Goal: Task Accomplishment & Management: Complete application form

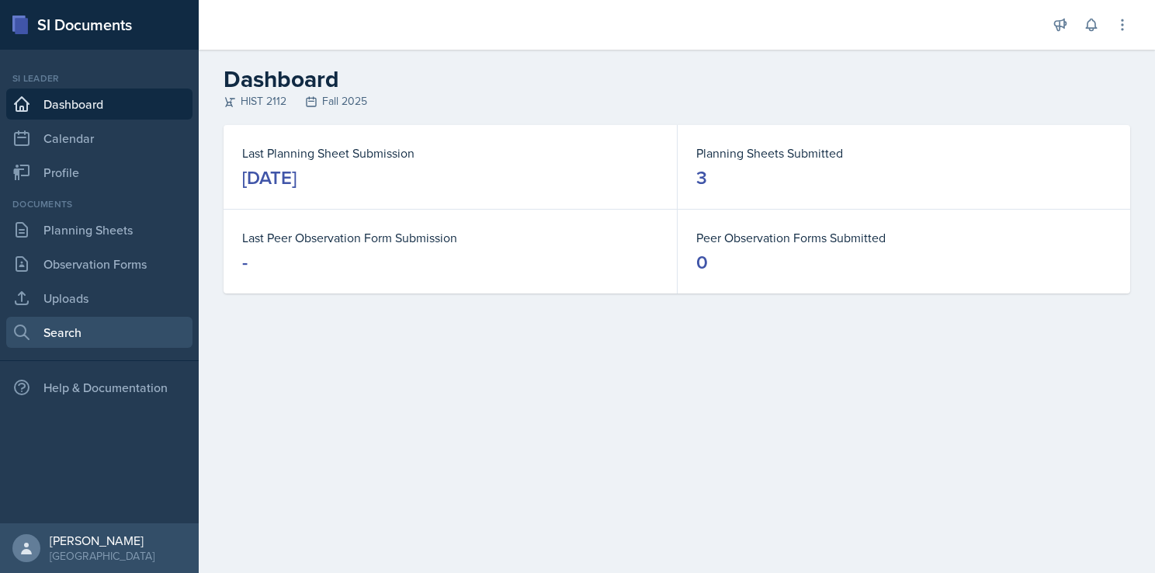
click at [96, 332] on link "Search" at bounding box center [99, 332] width 186 height 31
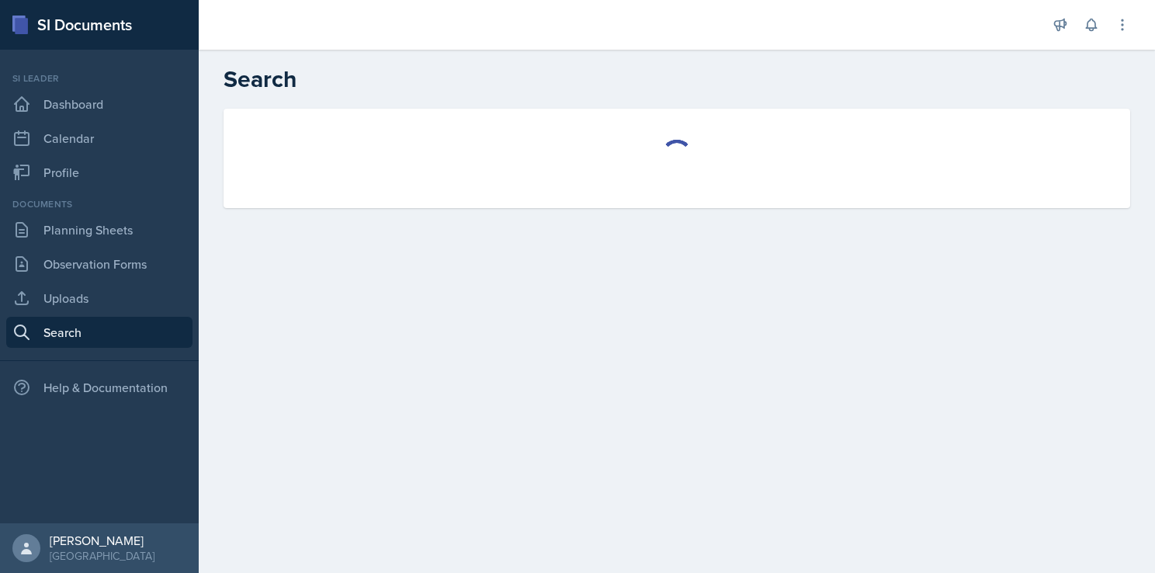
select select "all"
select select "1"
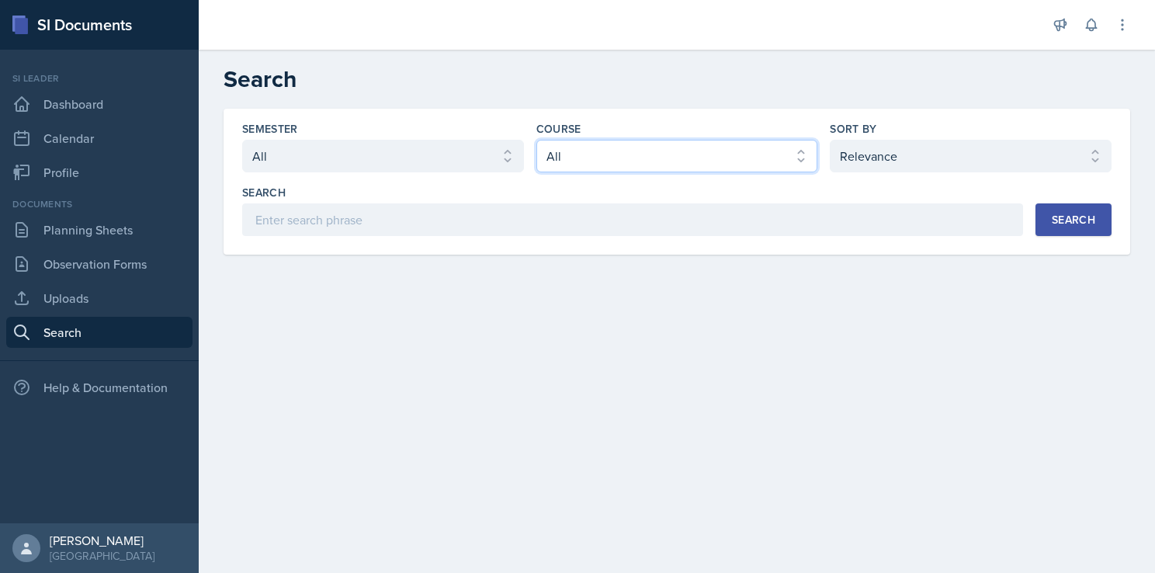
click at [593, 149] on select "Select course All ACCT 2101 ACCT 2102 ACCT 4050 ANTH 1102 ANTH 3301 ARCH 1000 A…" at bounding box center [677, 156] width 282 height 33
select select "e03f2d5a-f3a5-4e0e-9167-550ff5b2876a"
click at [536, 140] on select "Select course All ACCT 2101 ACCT 2102 ACCT 4050 ANTH 1102 ANTH 3301 ARCH 1000 A…" at bounding box center [677, 156] width 282 height 33
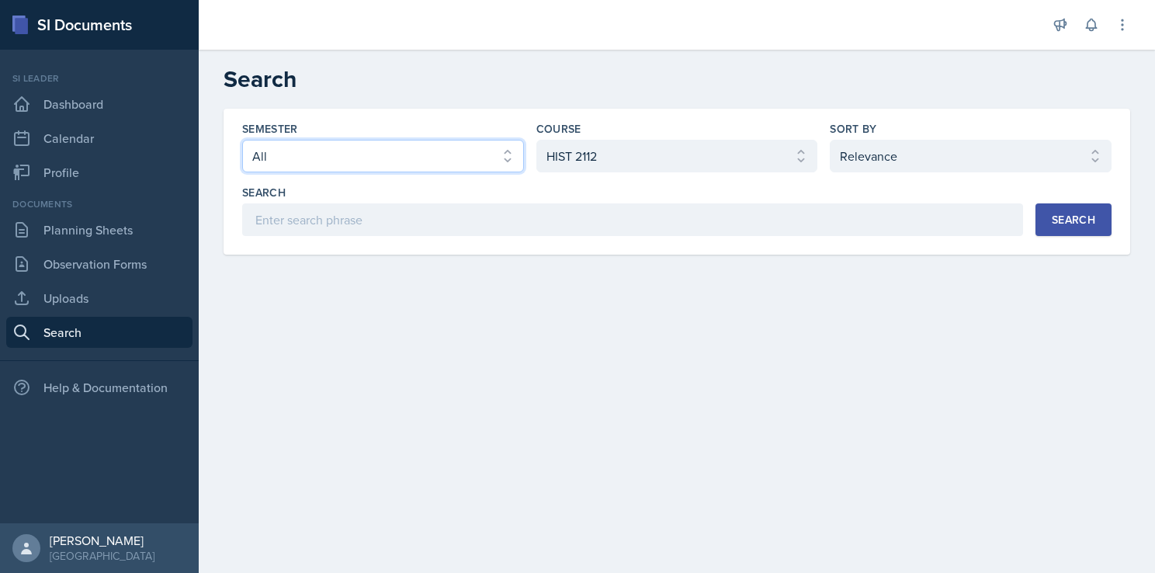
click at [419, 157] on select "Select semester All Fall 2025 Summer 2025 Spring 2025 Fall 2024 Summer 2024 Spr…" at bounding box center [383, 156] width 282 height 33
select select "2bed604d-1099-4043-b1bc-2365e8740244"
click at [242, 140] on select "Select semester All Fall 2025 Summer 2025 Spring 2025 Fall 2024 Summer 2024 Spr…" at bounding box center [383, 156] width 282 height 33
click at [1068, 223] on div "Search" at bounding box center [1073, 219] width 43 height 12
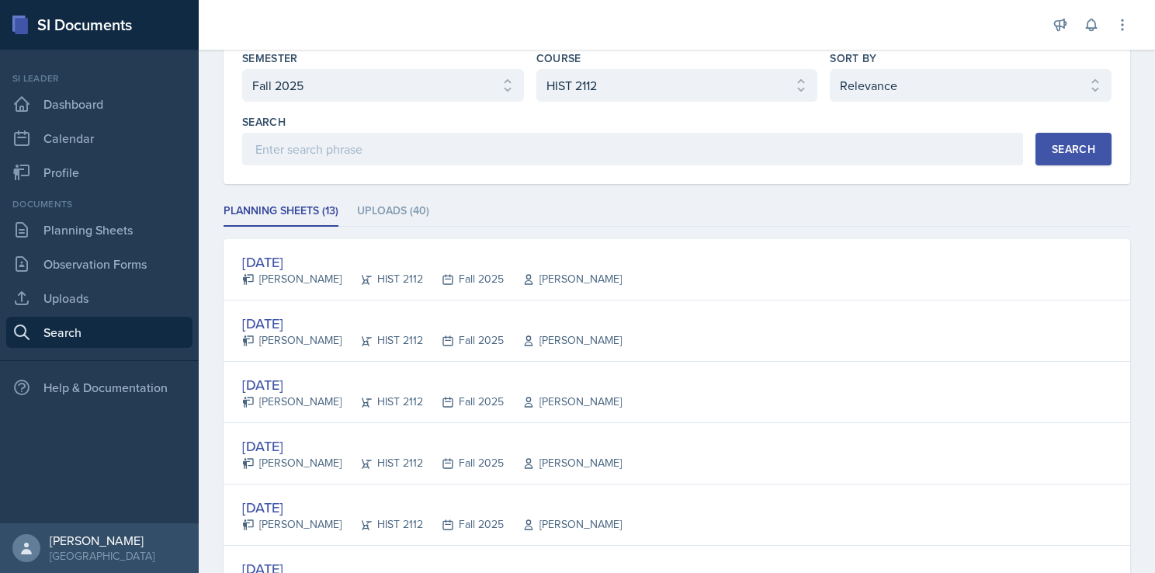
scroll to position [112, 0]
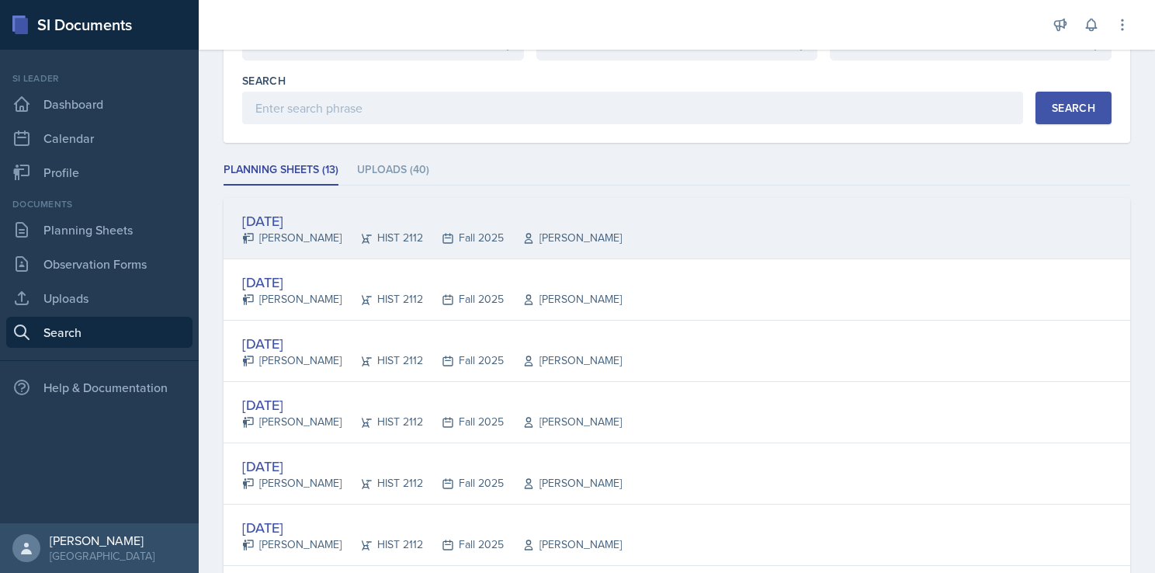
click at [329, 219] on div "[DATE]" at bounding box center [431, 220] width 379 height 21
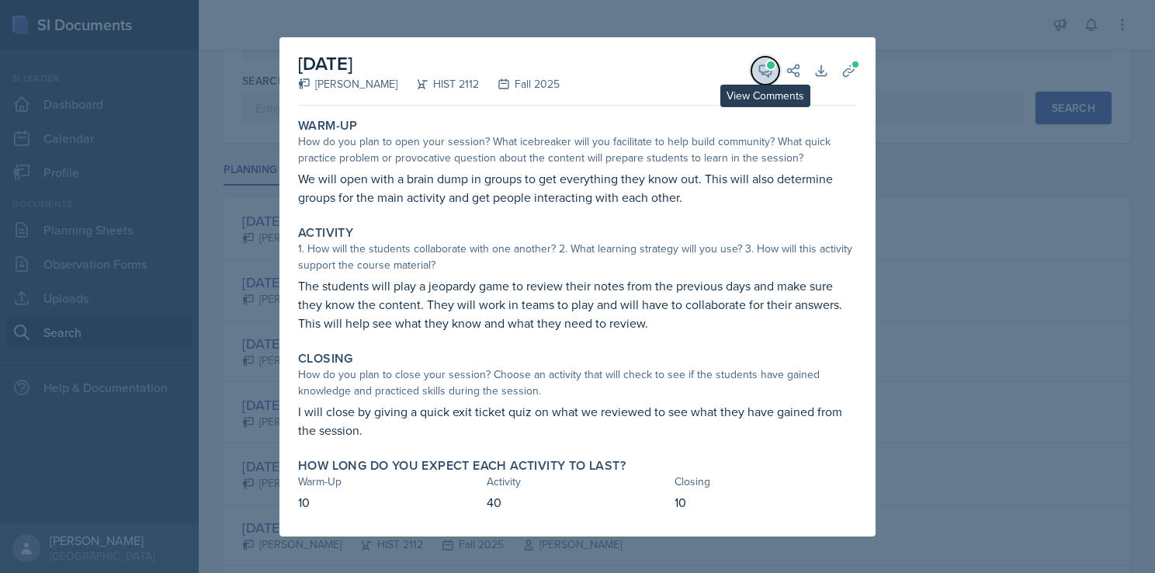
click at [761, 76] on icon at bounding box center [765, 71] width 16 height 16
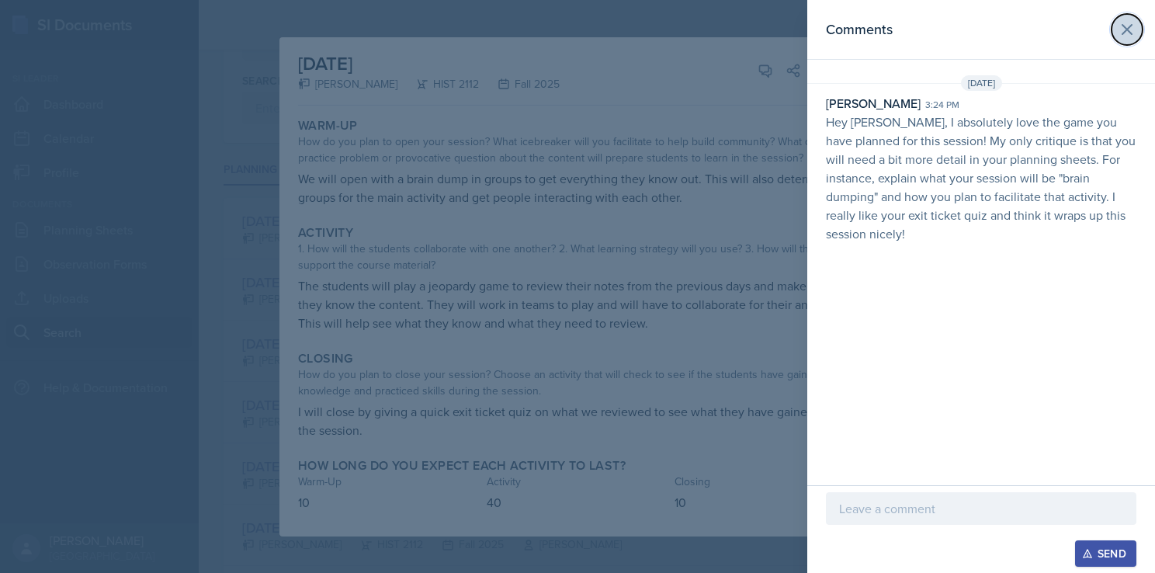
click at [1127, 20] on icon at bounding box center [1126, 29] width 19 height 19
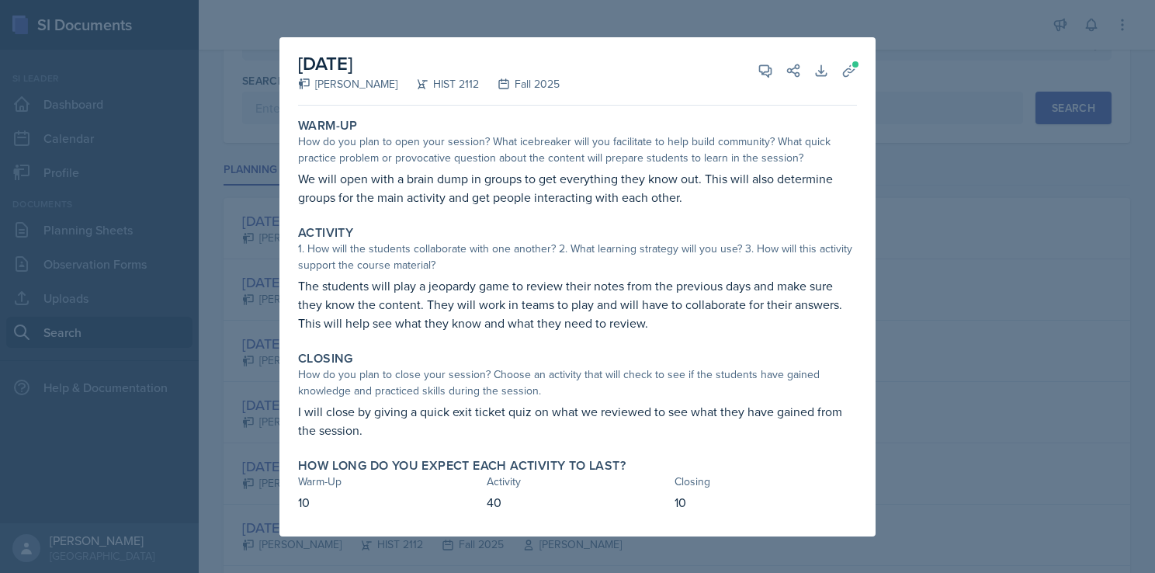
click at [913, 142] on div at bounding box center [577, 286] width 1155 height 573
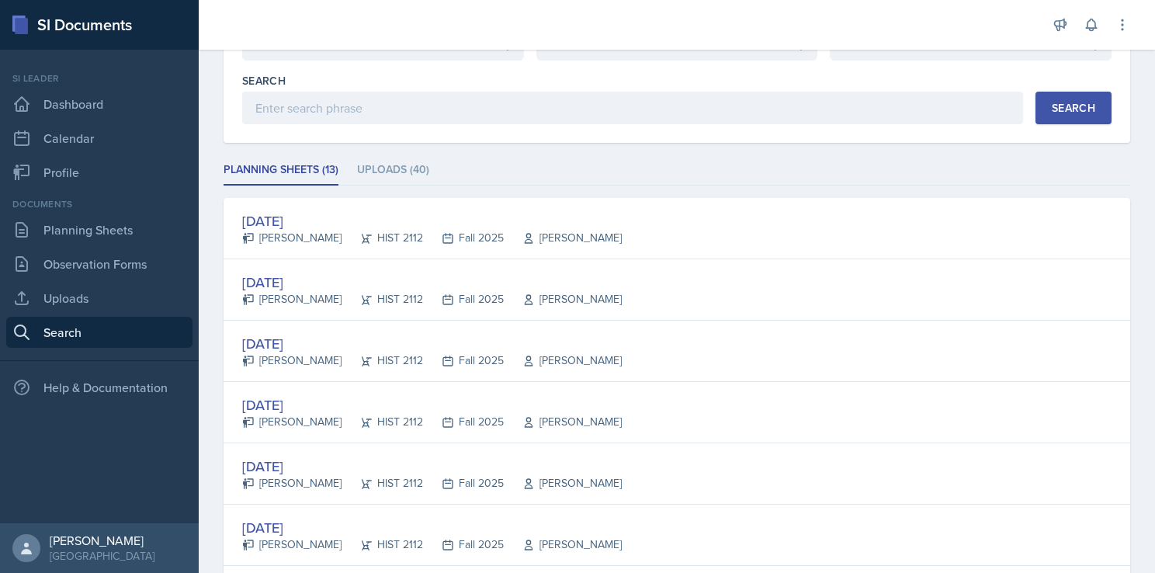
scroll to position [0, 0]
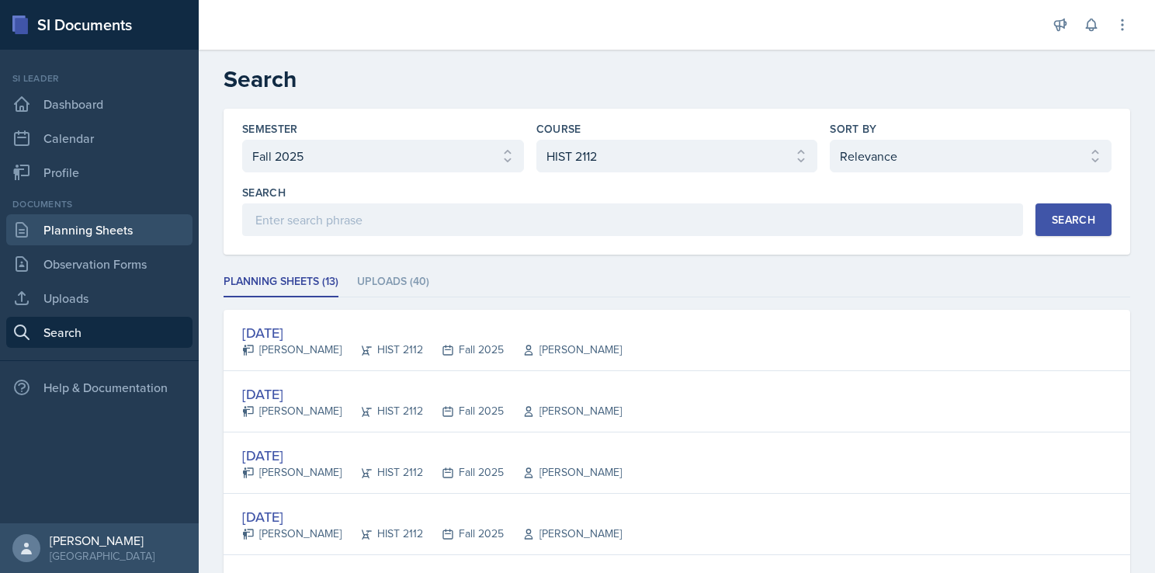
click at [107, 235] on link "Planning Sheets" at bounding box center [99, 229] width 186 height 31
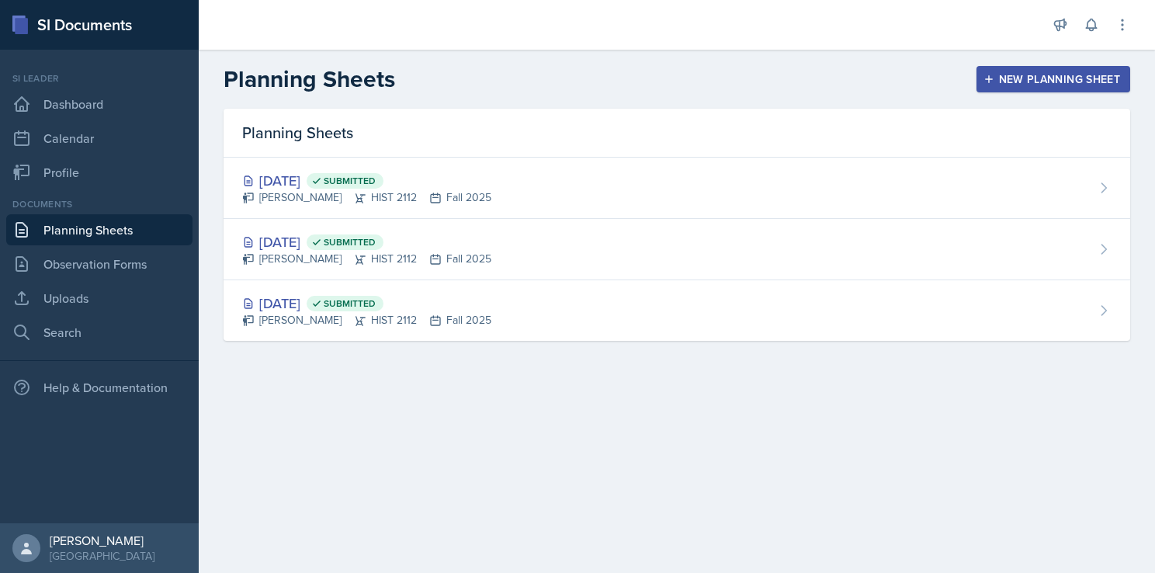
click at [996, 80] on div "New Planning Sheet" at bounding box center [1052, 79] width 133 height 12
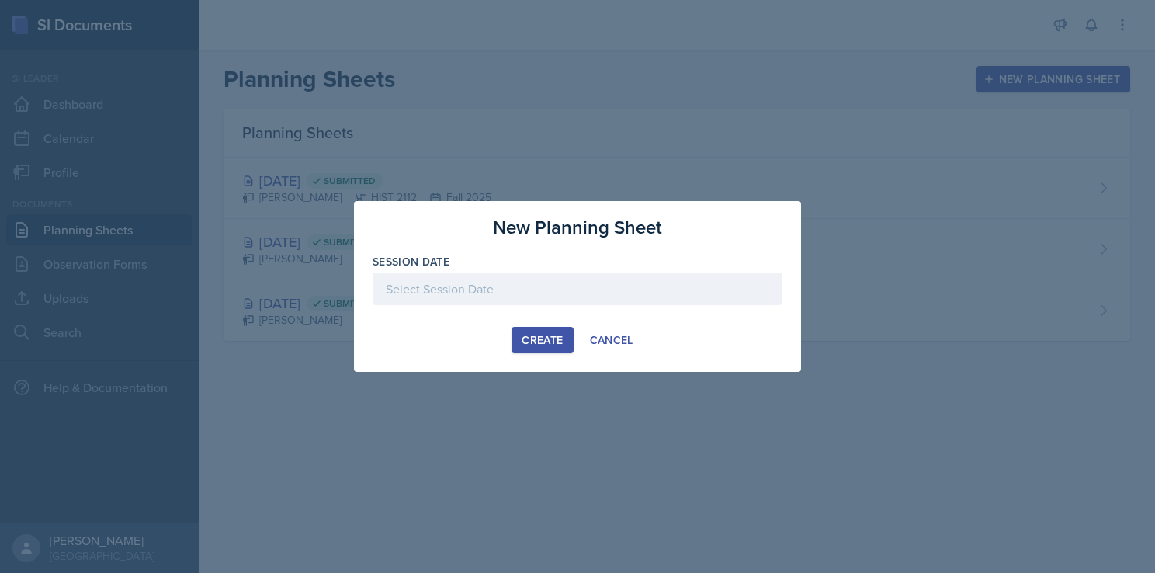
click at [483, 296] on div at bounding box center [577, 288] width 410 height 33
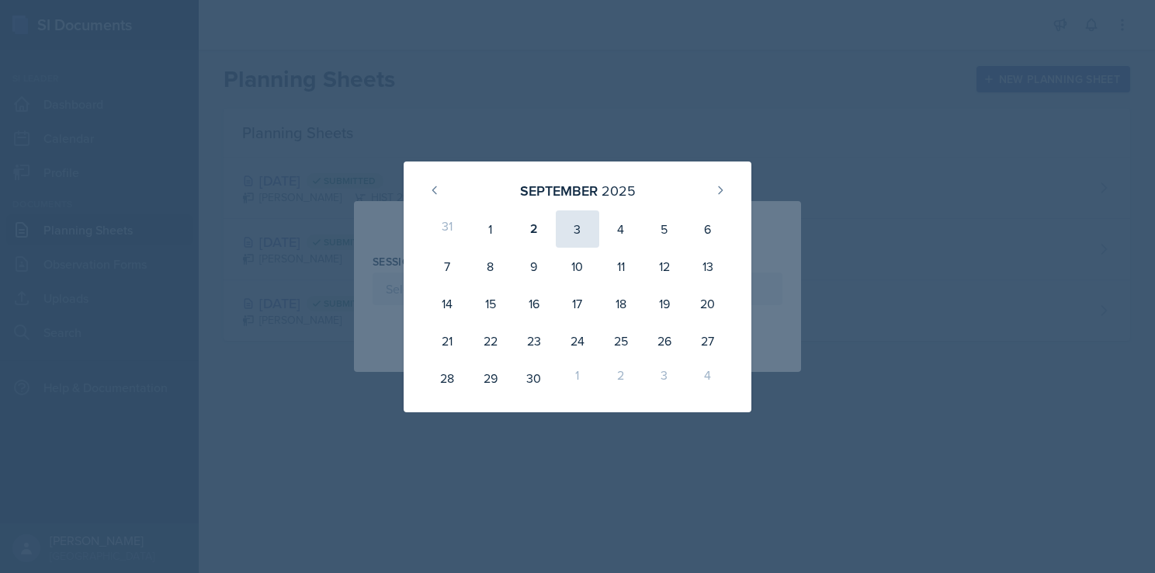
click at [574, 225] on div "3" at bounding box center [577, 228] width 43 height 37
type input "[DATE]"
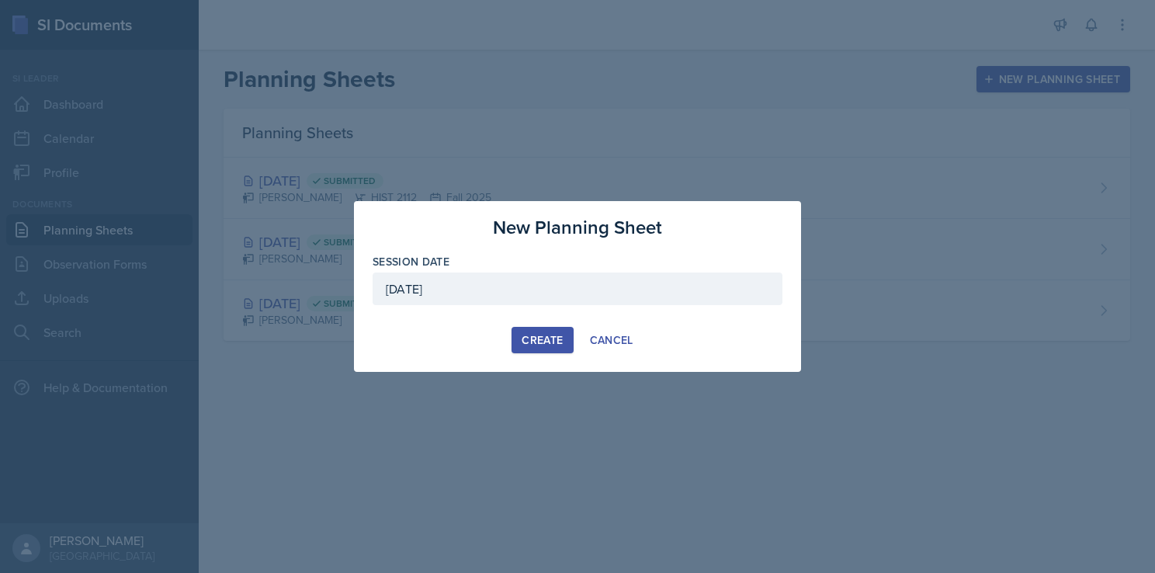
click at [543, 342] on div "Create" at bounding box center [541, 340] width 41 height 12
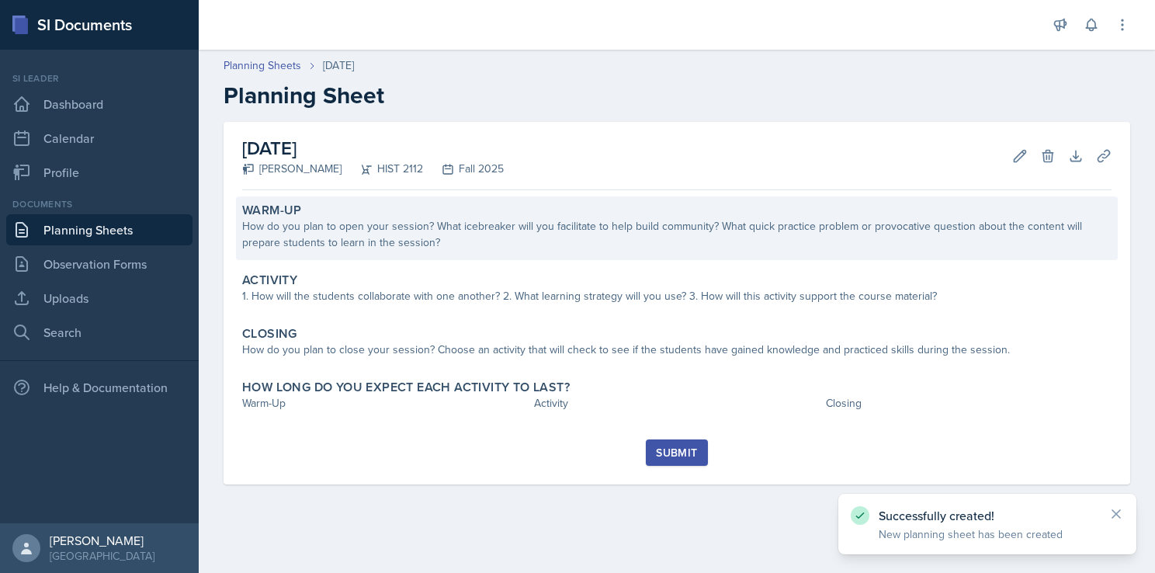
click at [423, 215] on div "Warm-Up" at bounding box center [676, 211] width 869 height 16
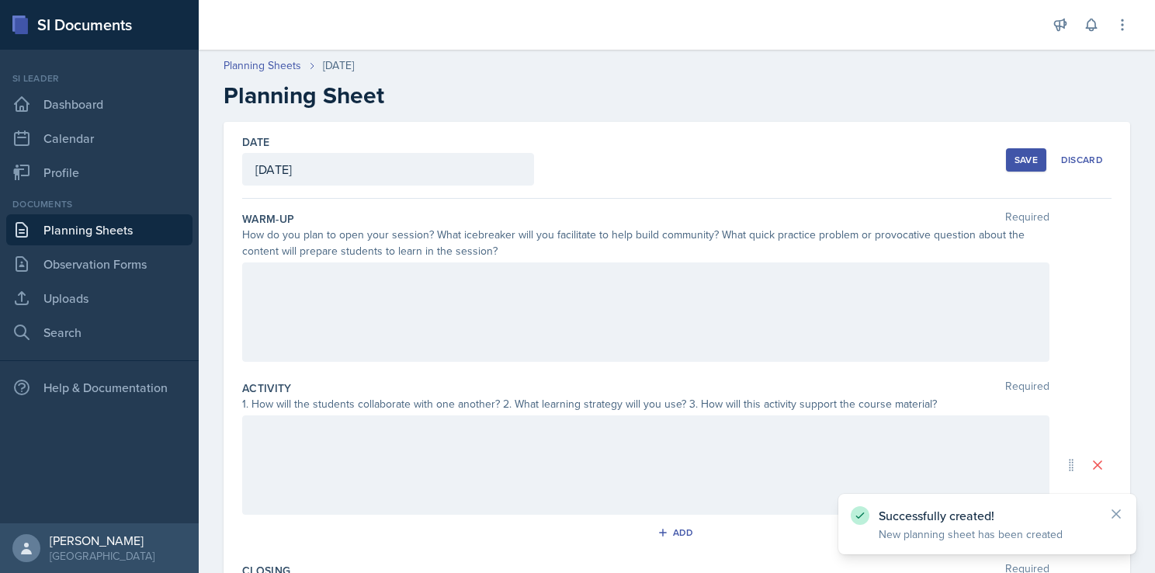
click at [372, 286] on div at bounding box center [645, 311] width 807 height 99
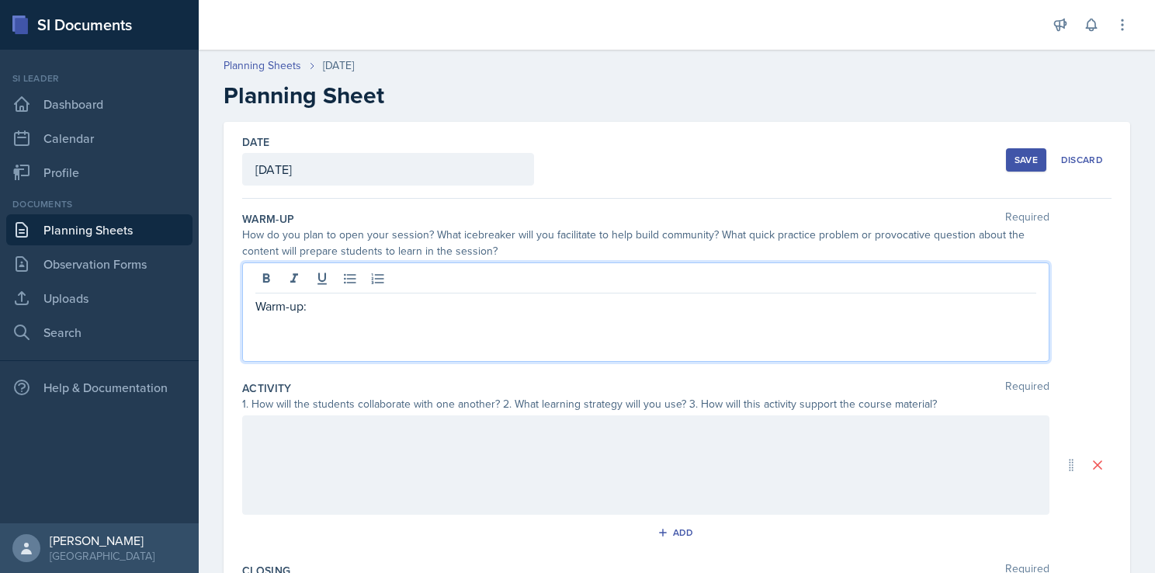
click at [291, 329] on div "Warm-up:" at bounding box center [645, 311] width 807 height 99
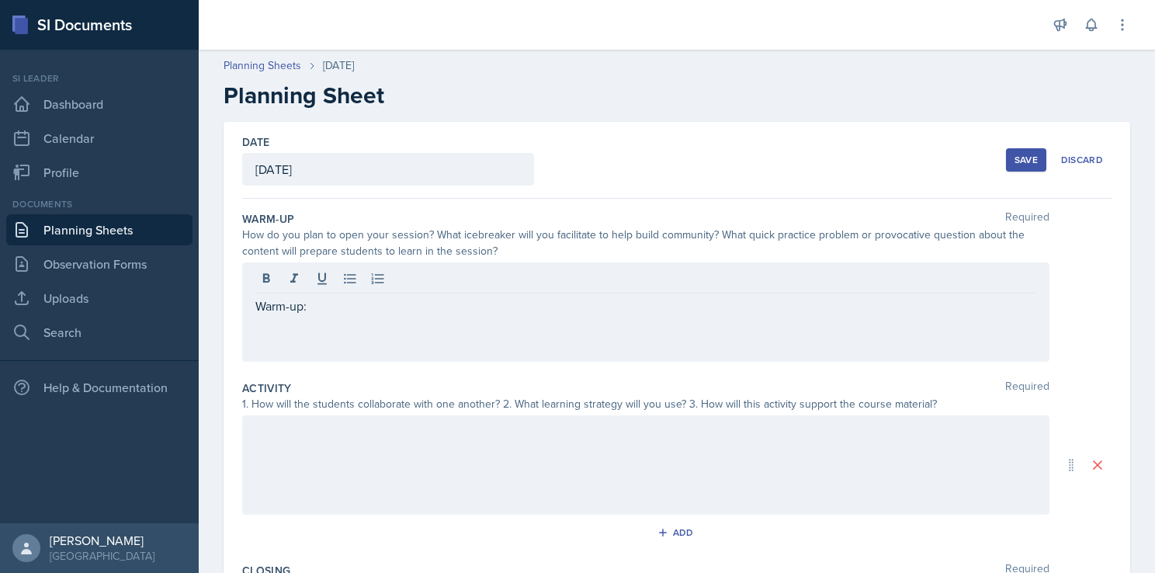
click at [291, 329] on div "Warm-up:" at bounding box center [645, 311] width 807 height 99
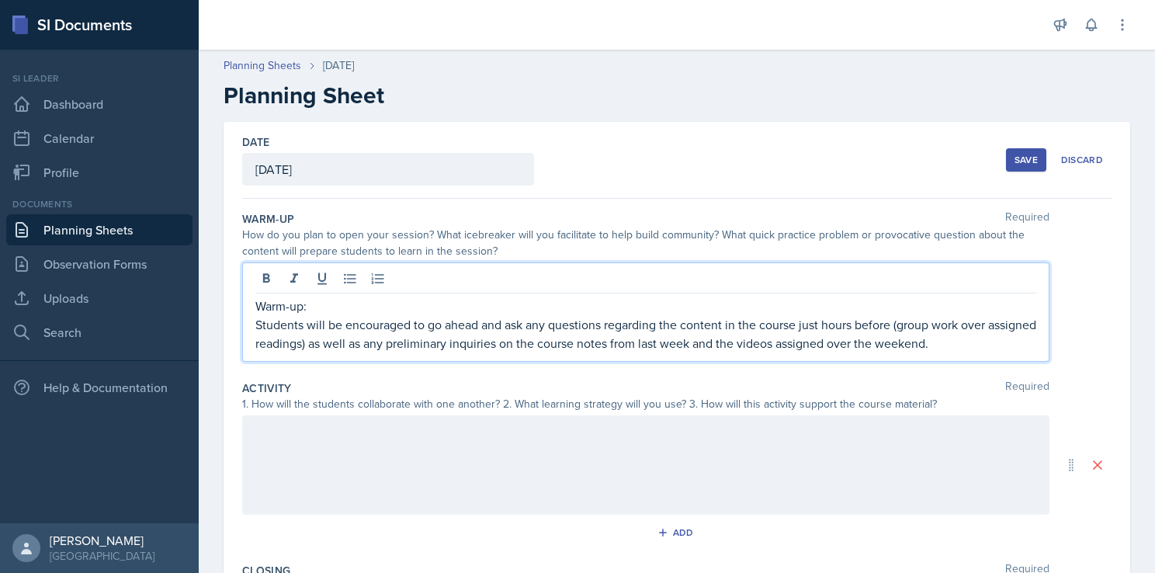
click at [349, 455] on div at bounding box center [645, 464] width 807 height 99
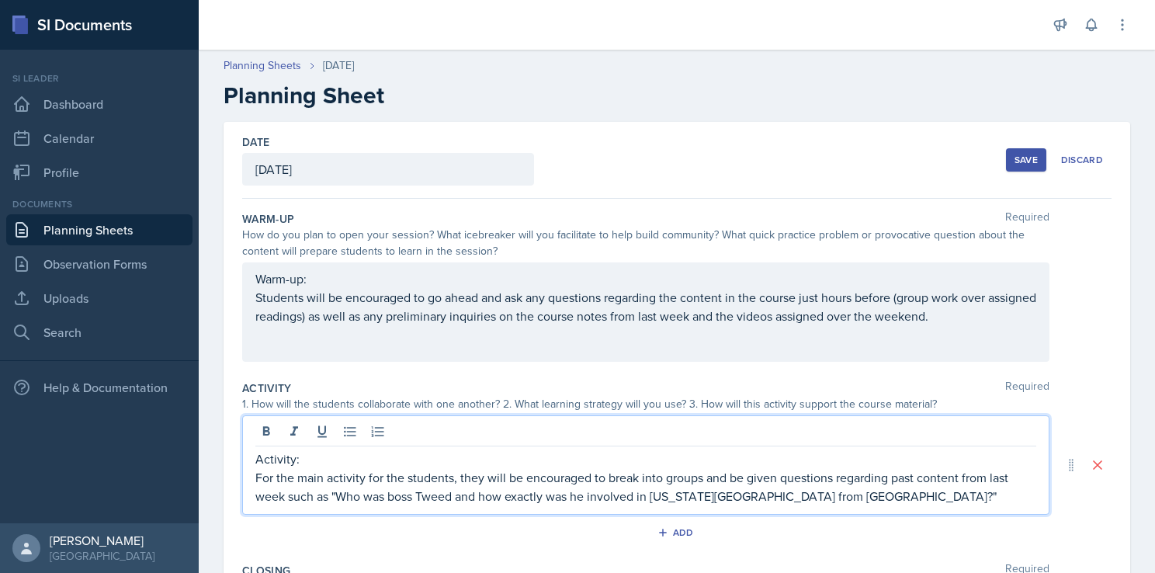
click at [888, 495] on p "For the main activity for the students, they will be encouraged to break into g…" at bounding box center [645, 486] width 781 height 37
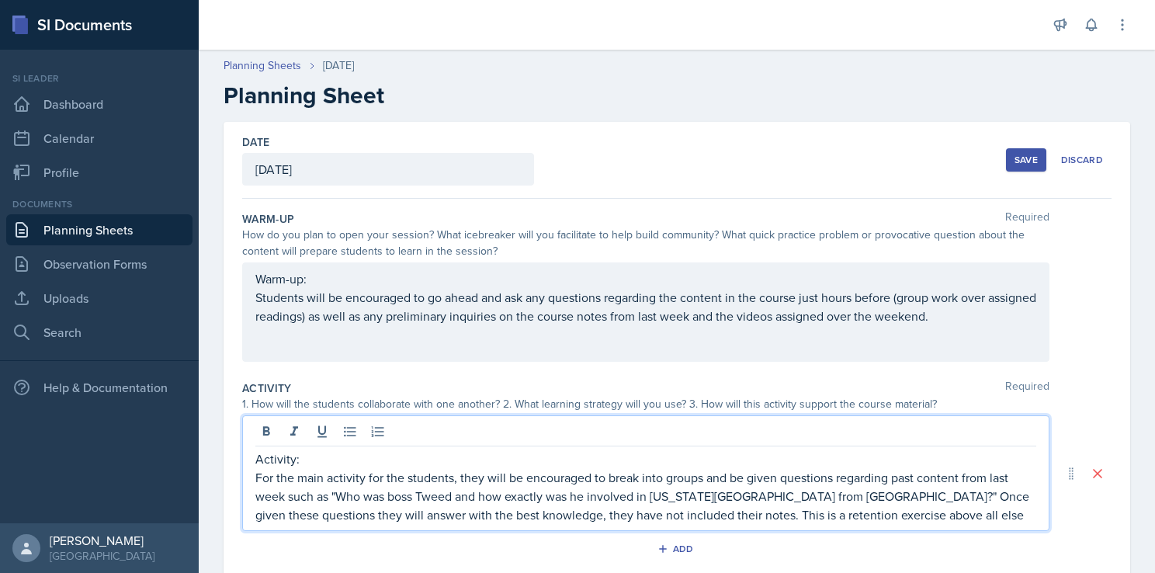
click at [605, 514] on p "For the main activity for the students, they will be encouraged to break into g…" at bounding box center [645, 496] width 781 height 56
click at [916, 516] on p "For the main activity for the students, they will be encouraged to break into g…" at bounding box center [645, 496] width 781 height 56
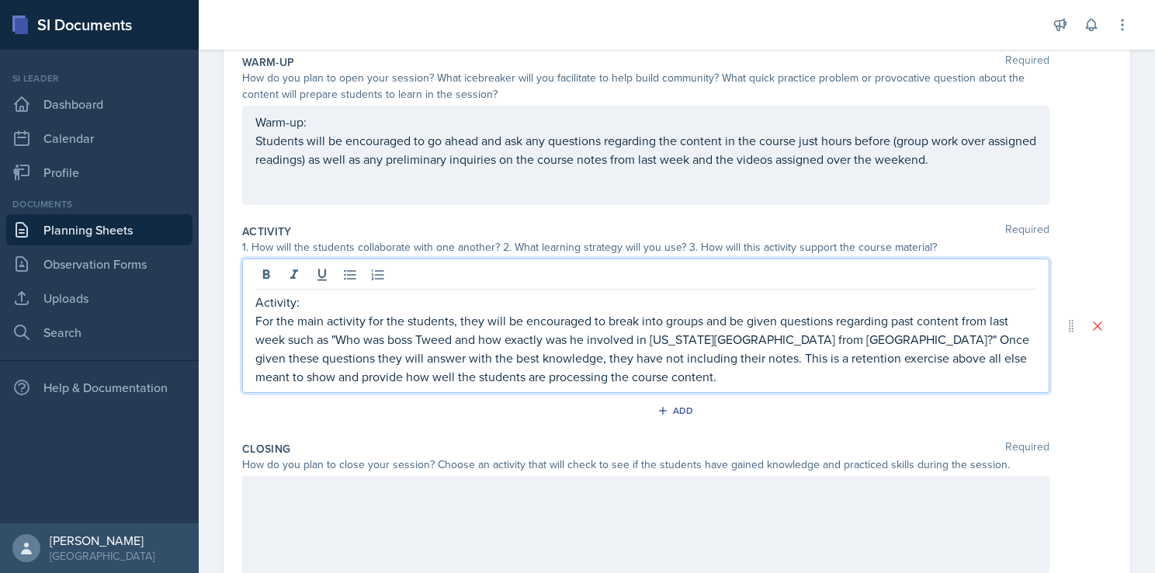
scroll to position [158, 0]
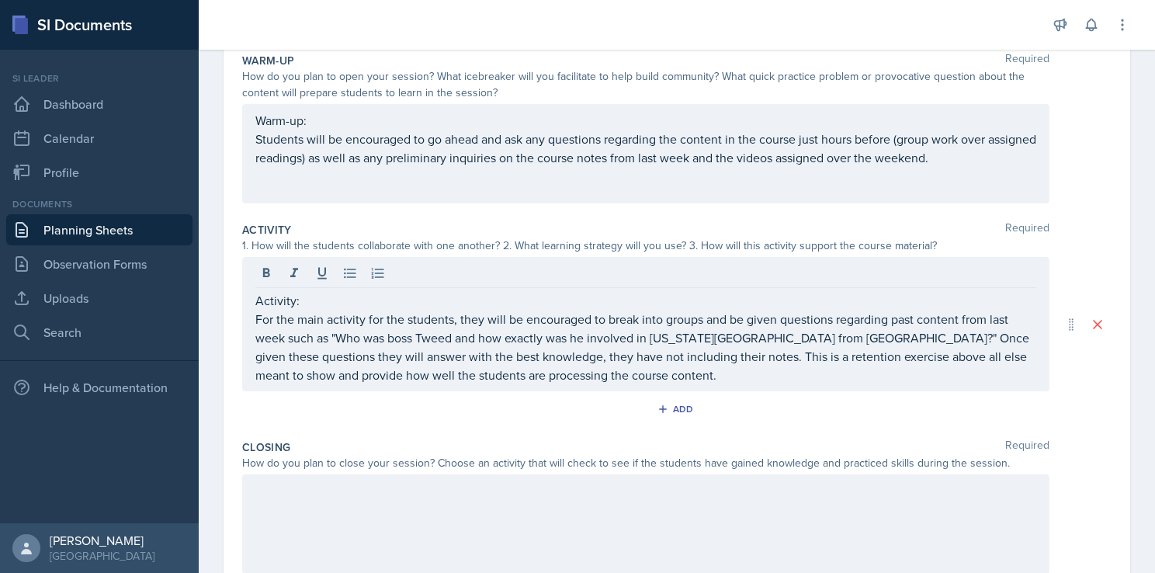
click at [500, 501] on div at bounding box center [645, 523] width 807 height 99
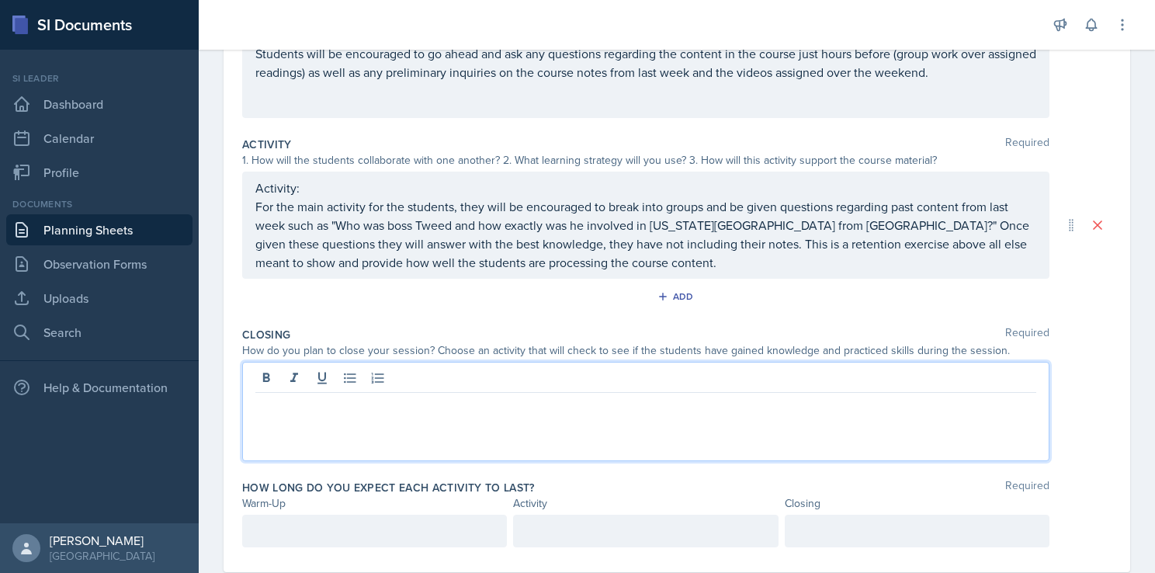
scroll to position [271, 0]
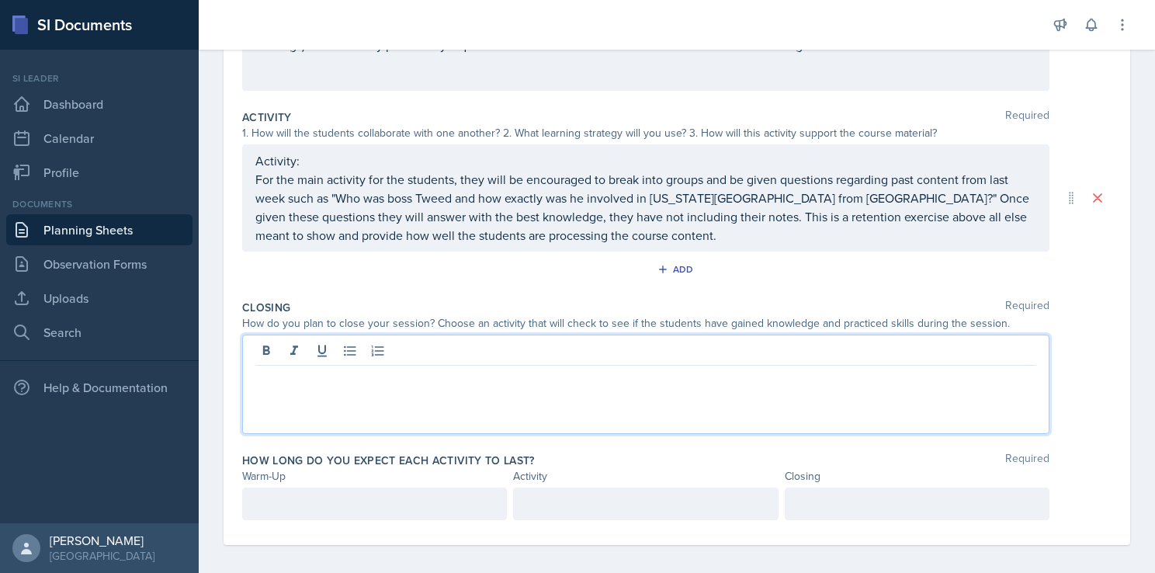
click at [639, 244] on p "For the main activity for the students, they will be encouraged to break into g…" at bounding box center [645, 207] width 781 height 74
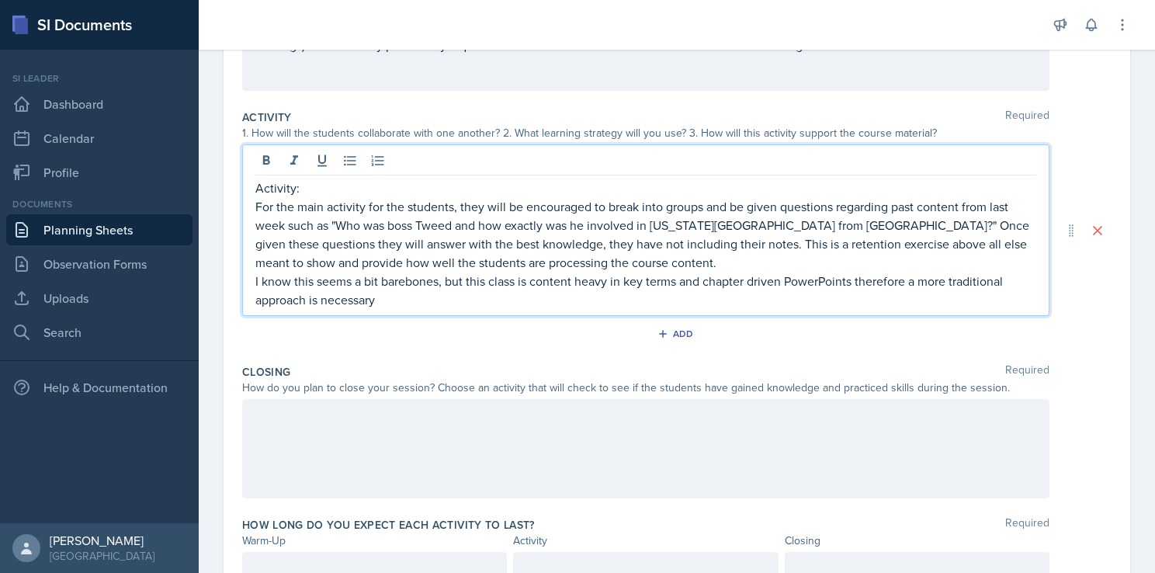
click at [461, 303] on p "I know this seems a bit barebones, but this class is content heavy in key terms…" at bounding box center [645, 290] width 781 height 37
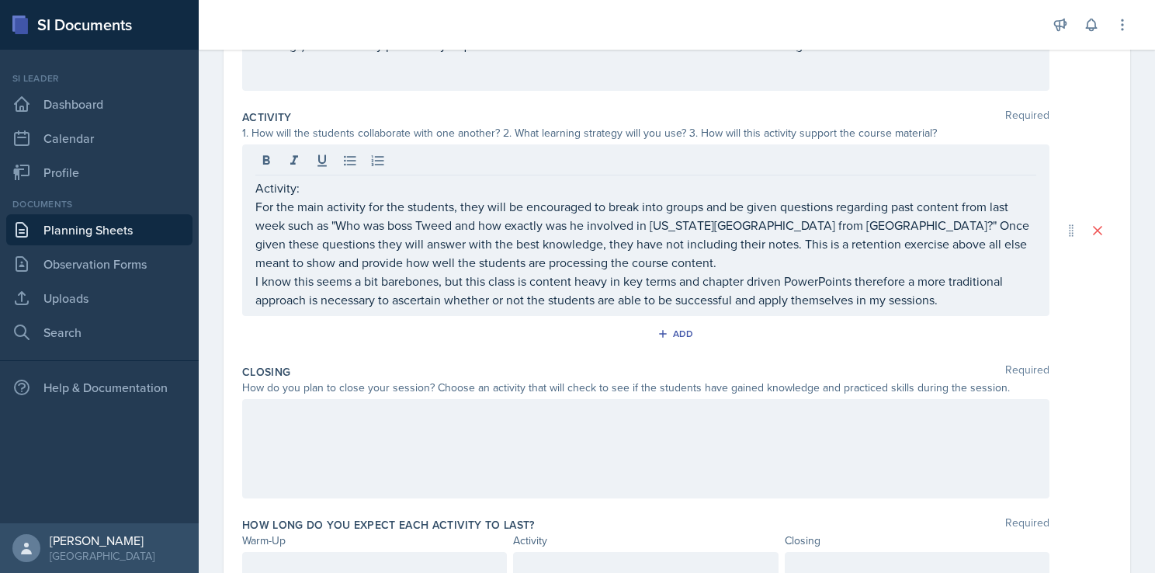
click at [481, 473] on div at bounding box center [645, 448] width 807 height 99
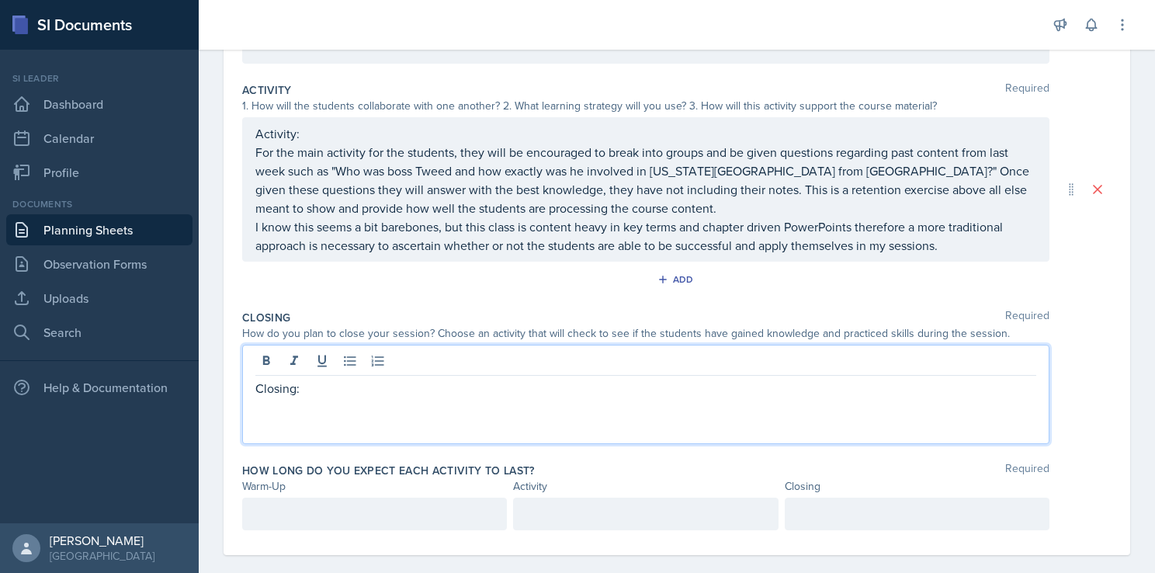
click at [341, 513] on div at bounding box center [374, 513] width 265 height 33
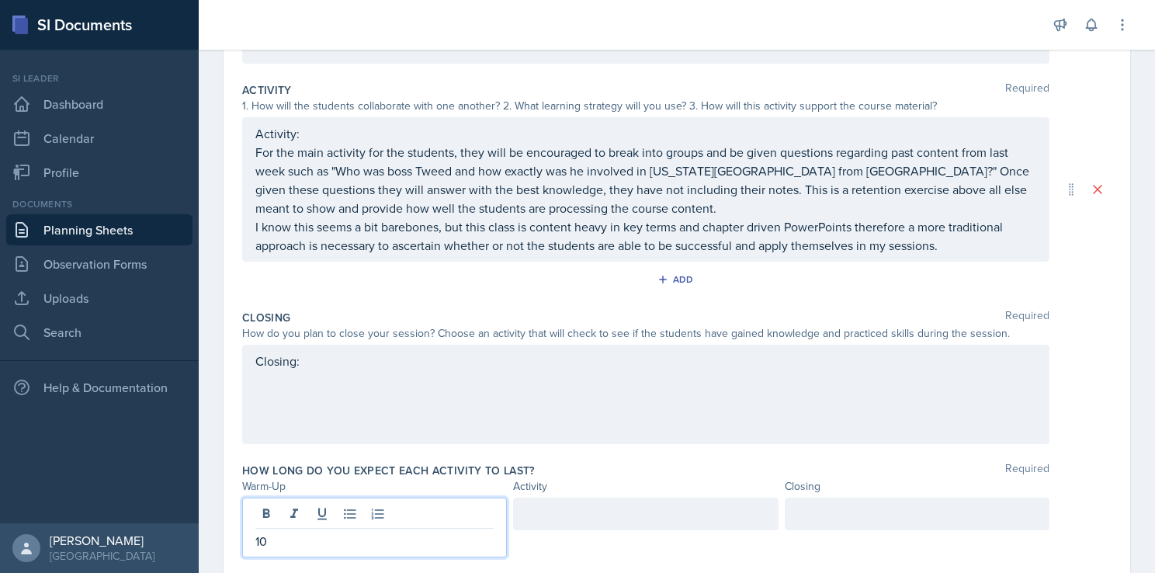
click at [570, 509] on div at bounding box center [645, 513] width 265 height 33
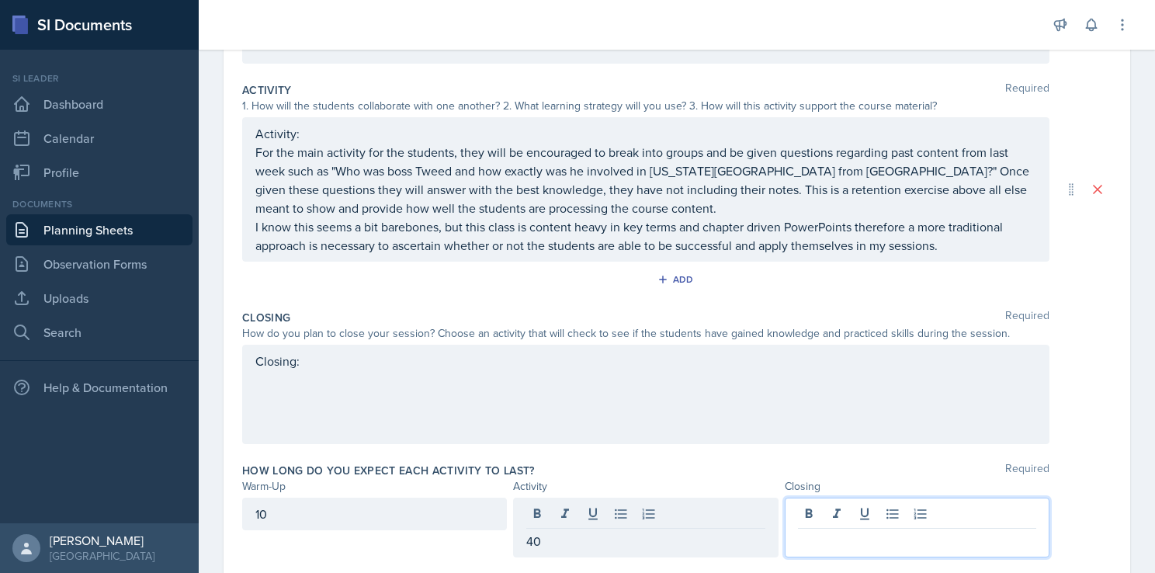
click at [898, 514] on div at bounding box center [917, 527] width 265 height 60
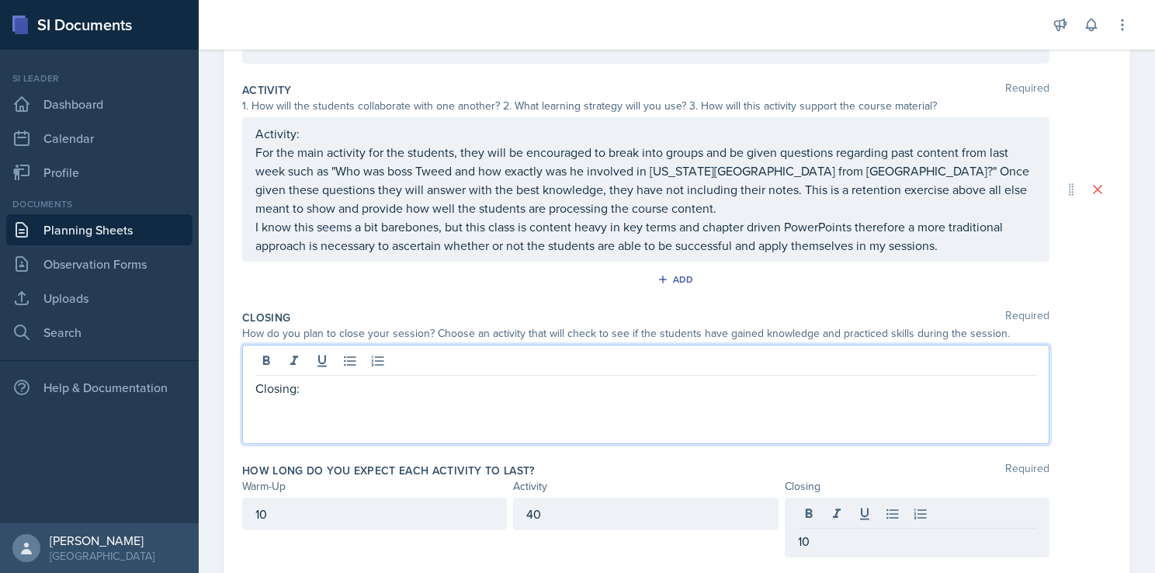
click at [301, 379] on div "Closing:" at bounding box center [645, 397] width 781 height 37
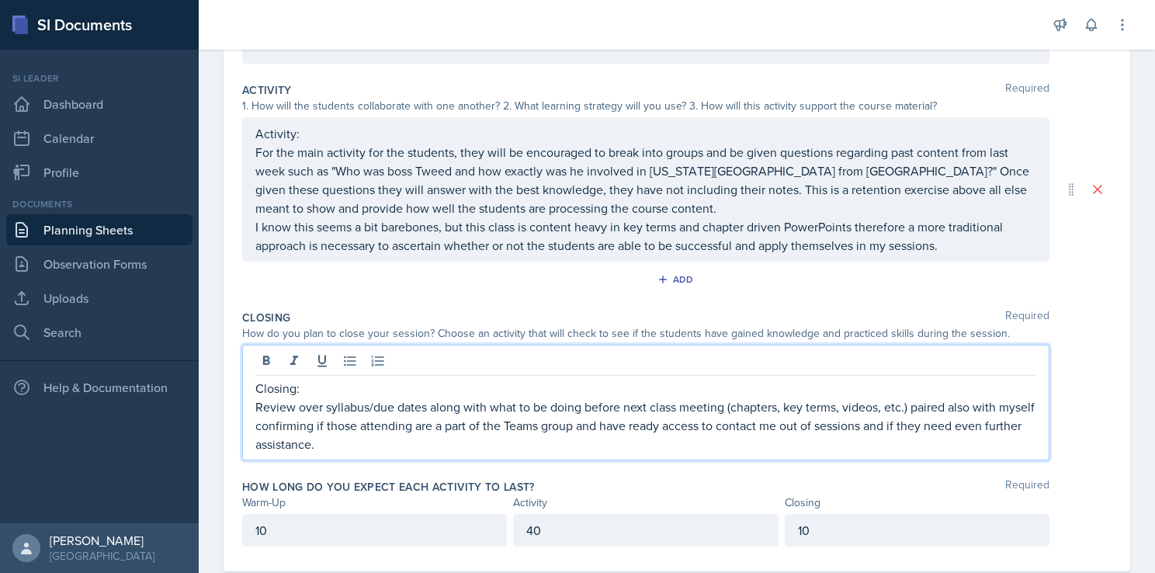
click at [435, 445] on p "Review over syllabus/due dates along with what to be doing before next class me…" at bounding box center [645, 425] width 781 height 56
click at [648, 439] on p "Review over syllabus/due dates along with what to be doing before next class me…" at bounding box center [645, 425] width 781 height 56
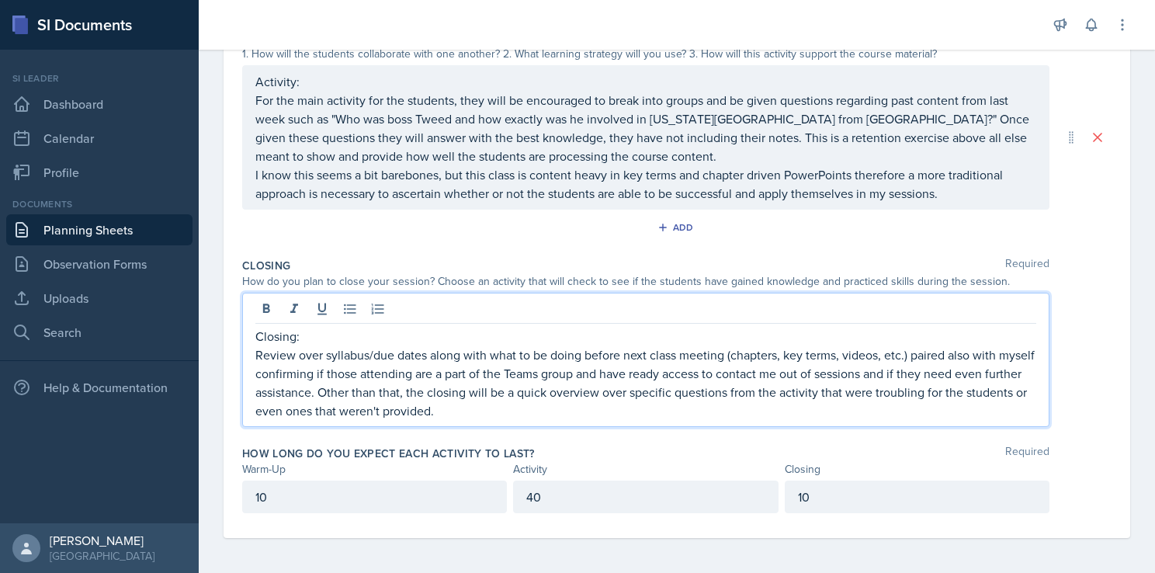
scroll to position [0, 0]
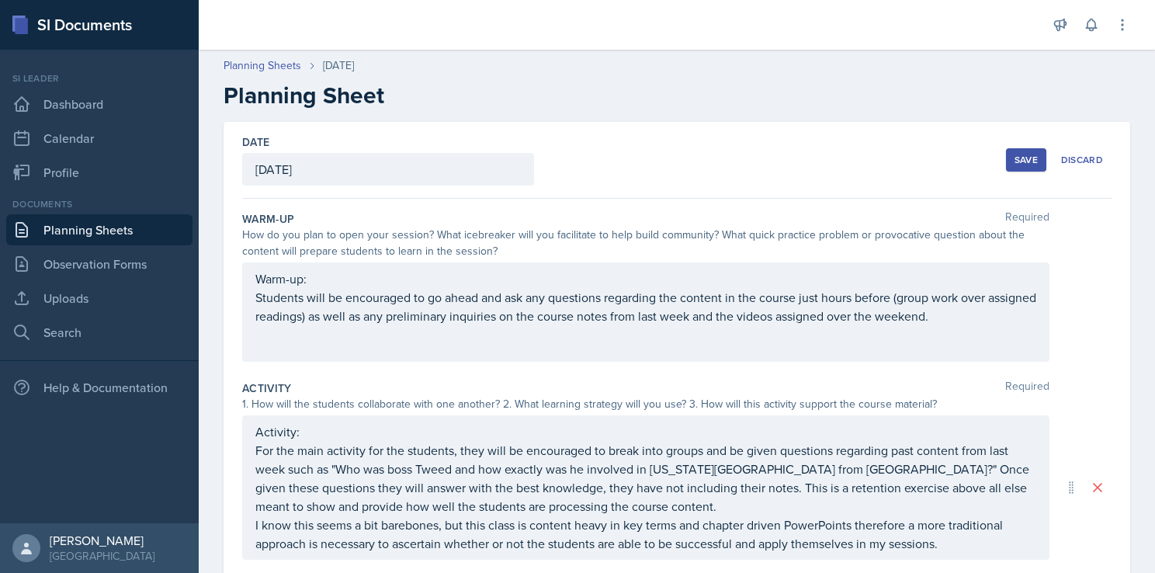
click at [1017, 165] on div "Save" at bounding box center [1025, 160] width 23 height 12
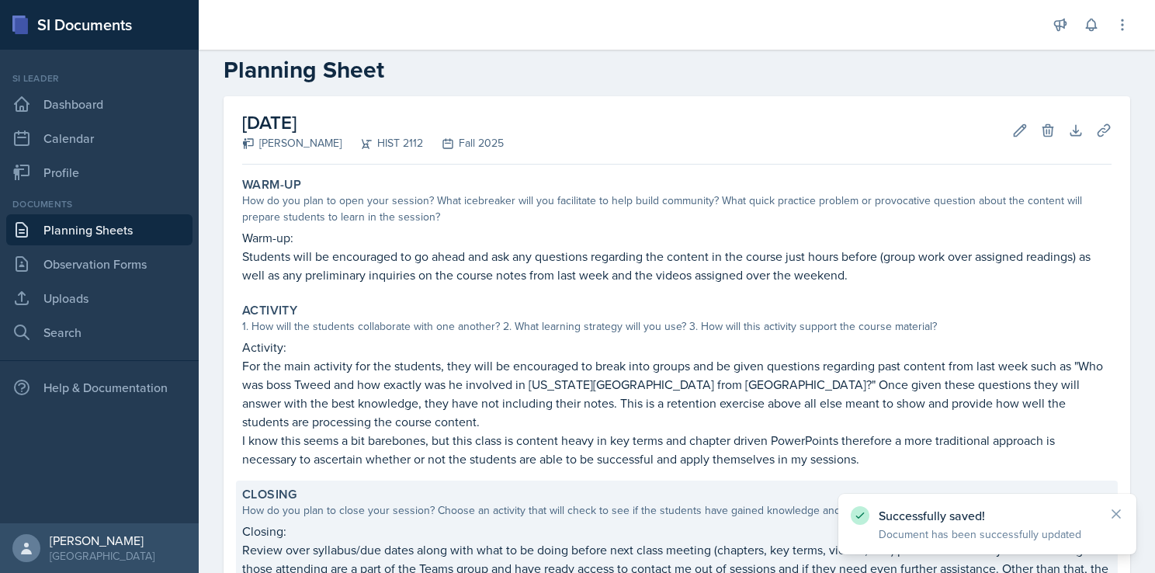
scroll to position [25, 0]
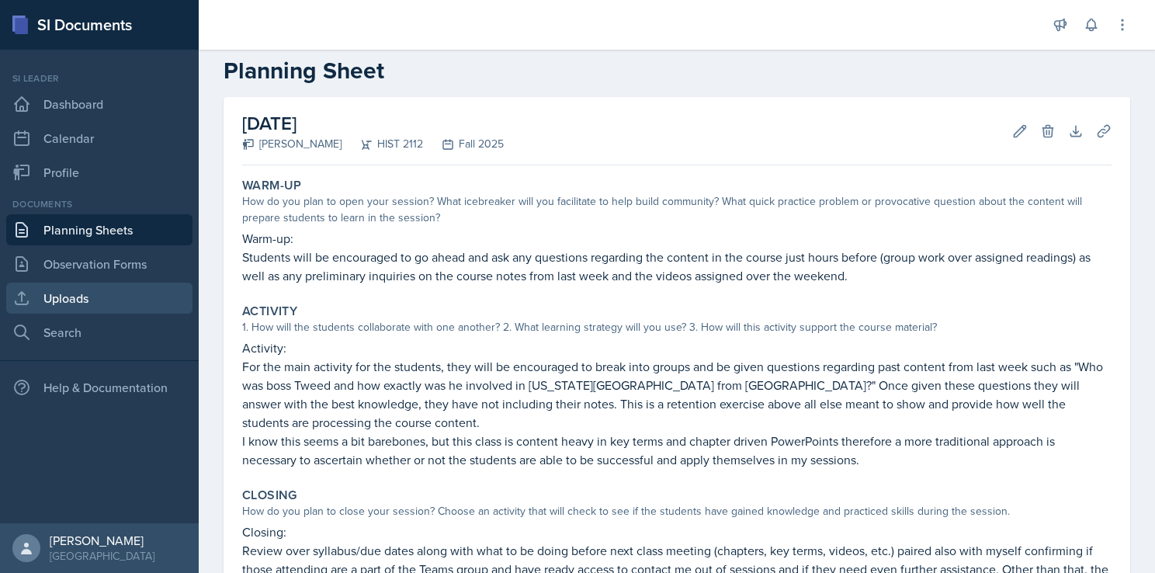
click at [104, 303] on link "Uploads" at bounding box center [99, 297] width 186 height 31
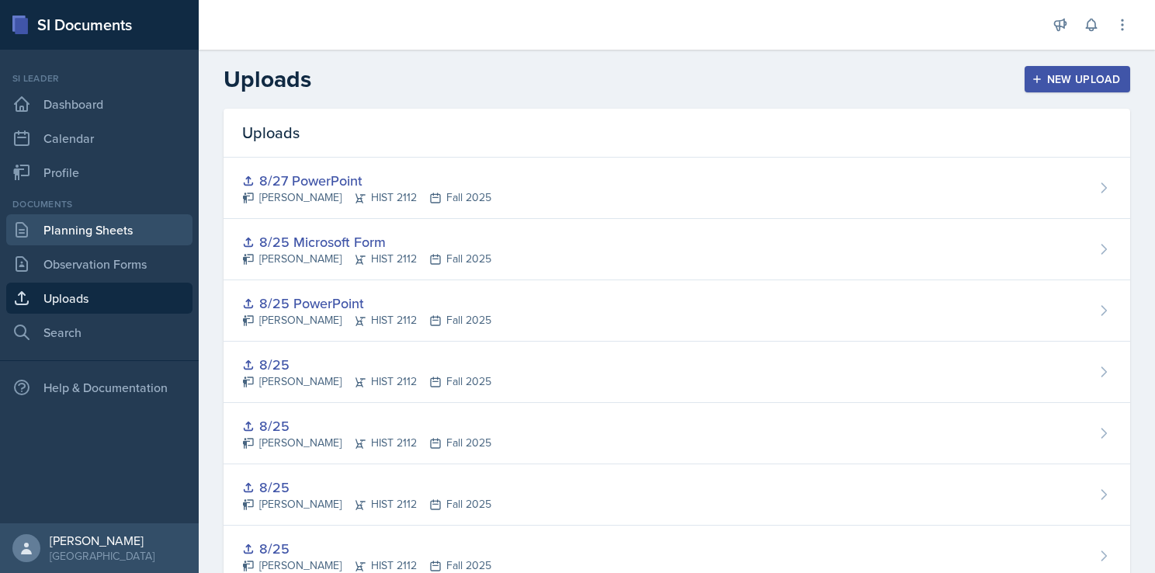
click at [114, 230] on link "Planning Sheets" at bounding box center [99, 229] width 186 height 31
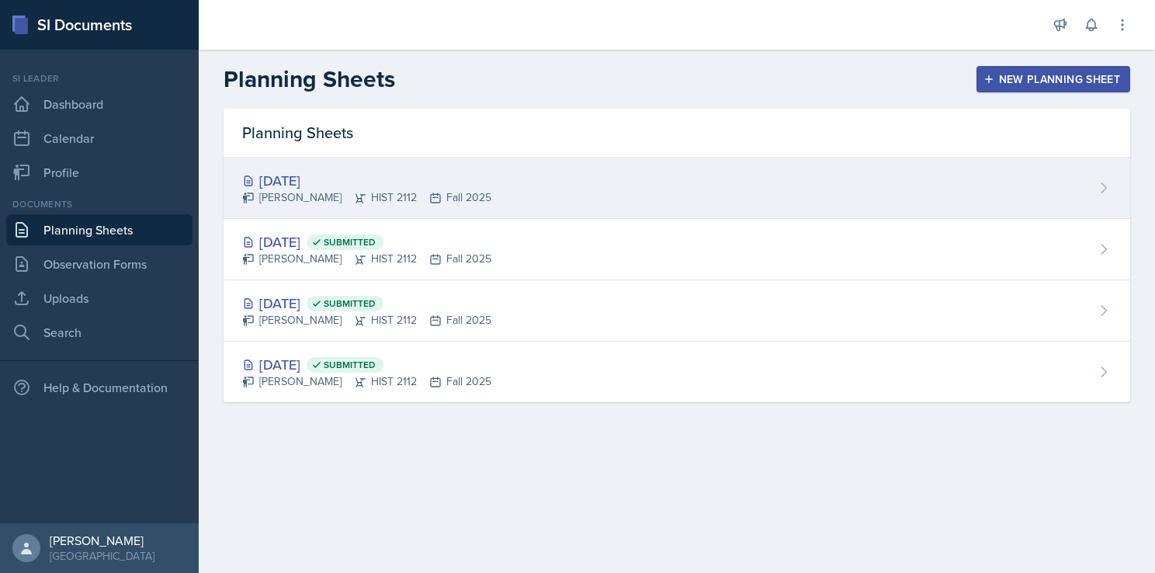
click at [301, 189] on div "[PERSON_NAME] HIST 2112 Fall 2025" at bounding box center [366, 197] width 249 height 16
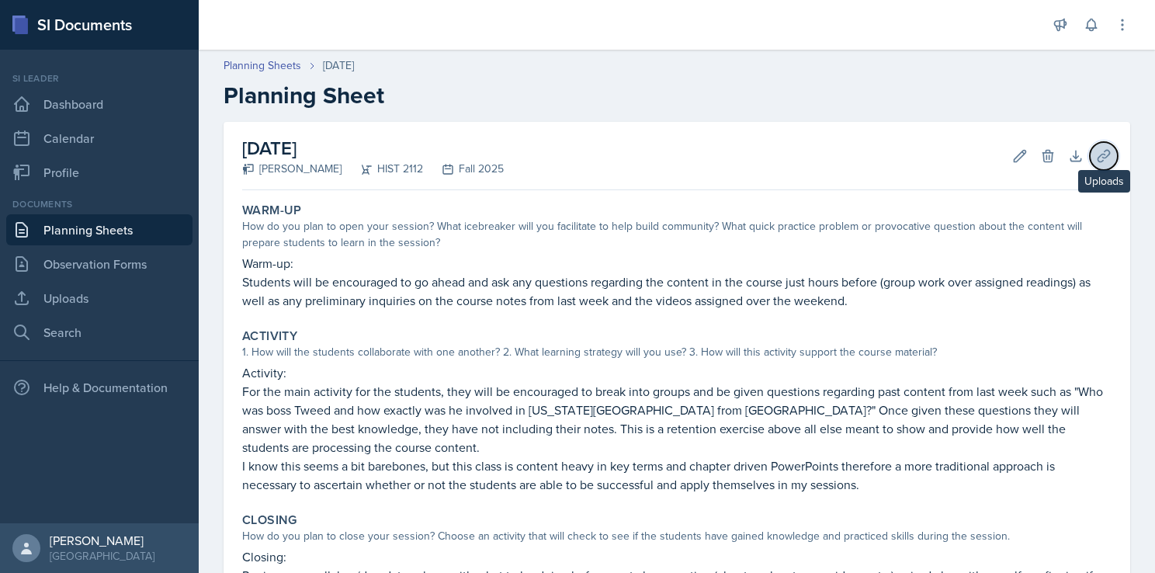
click at [1096, 154] on icon at bounding box center [1104, 156] width 16 height 16
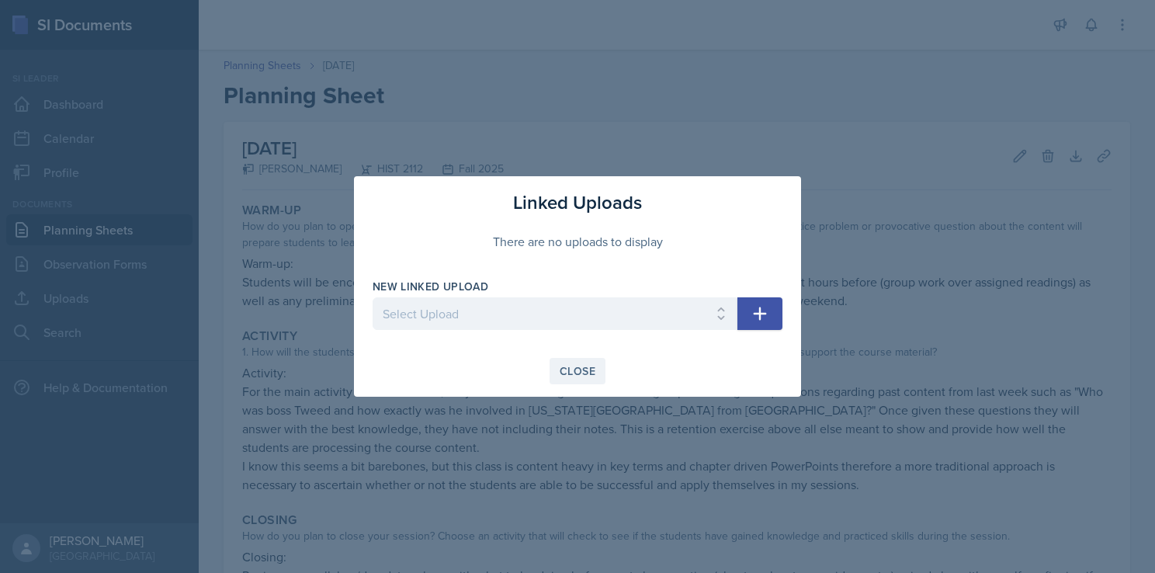
click at [573, 374] on div "Close" at bounding box center [578, 371] width 36 height 12
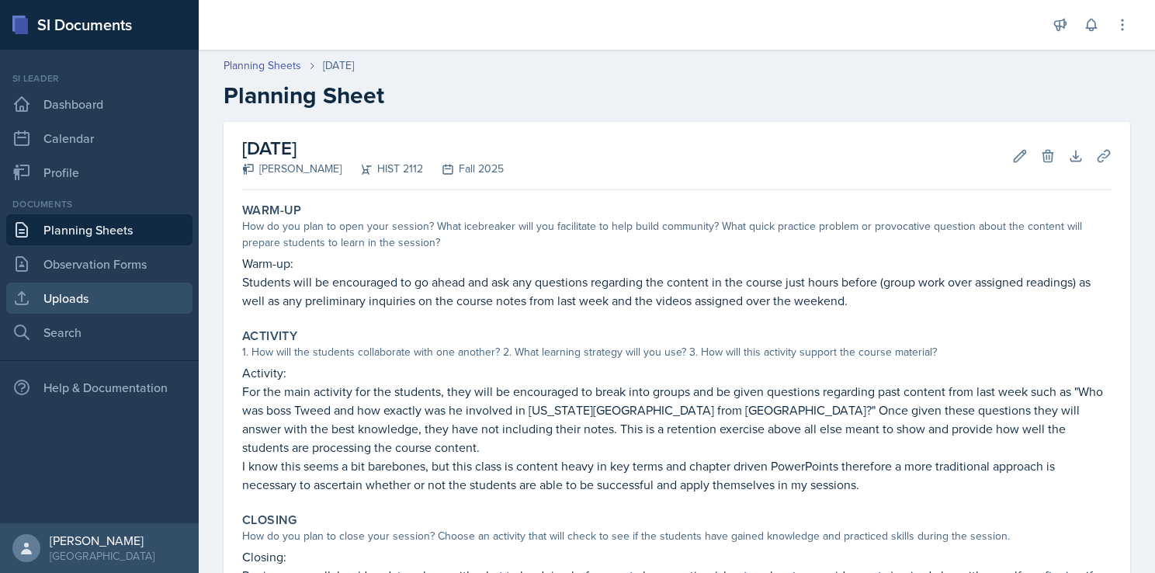
click at [108, 300] on link "Uploads" at bounding box center [99, 297] width 186 height 31
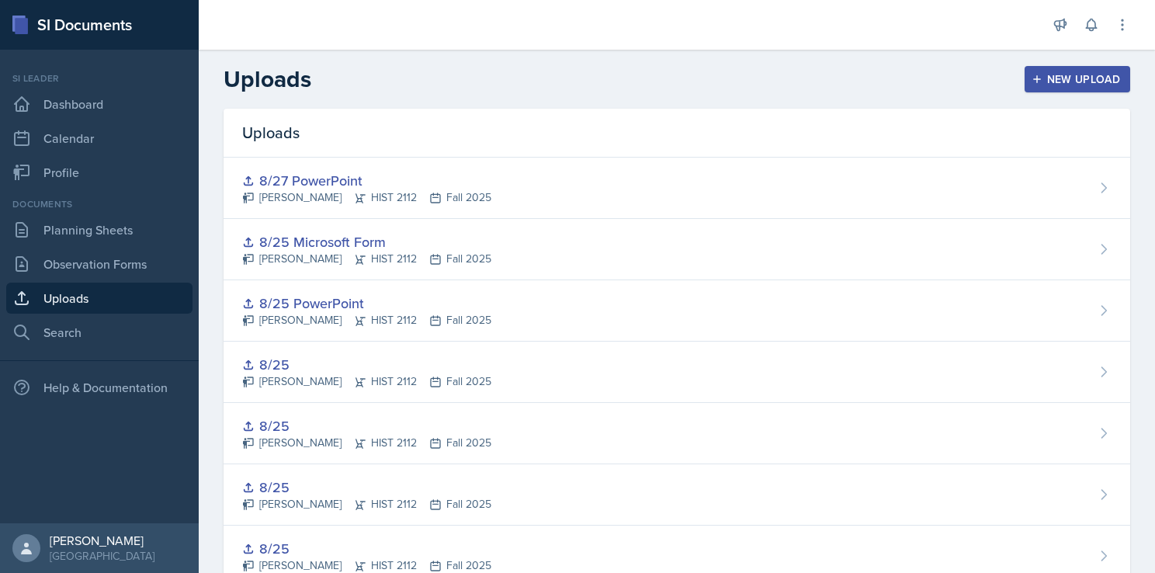
click at [1037, 70] on button "New Upload" at bounding box center [1077, 79] width 106 height 26
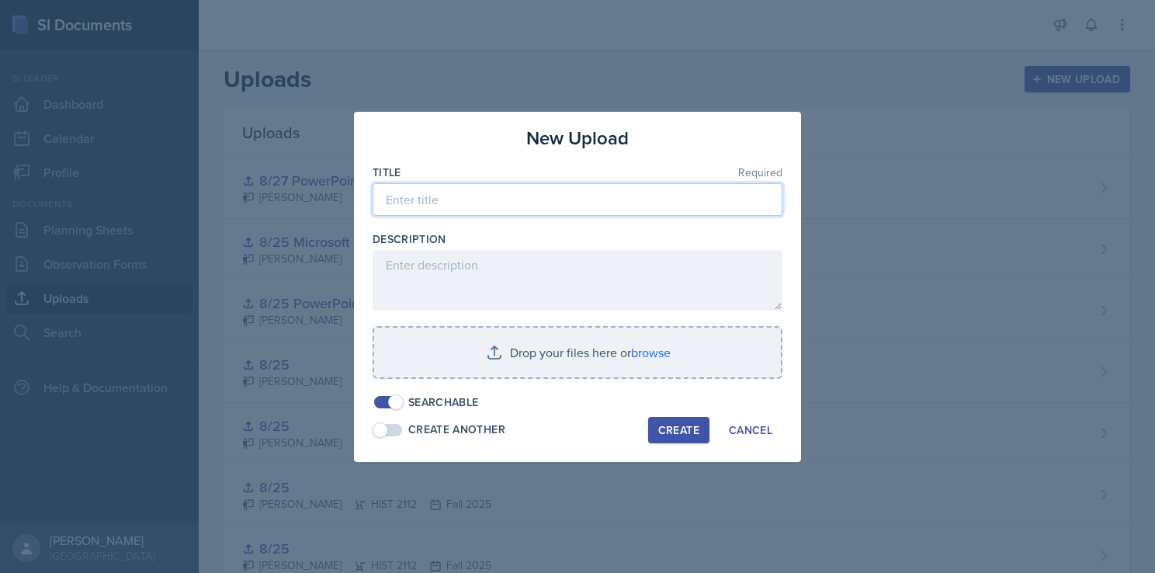
click at [562, 199] on input at bounding box center [577, 199] width 410 height 33
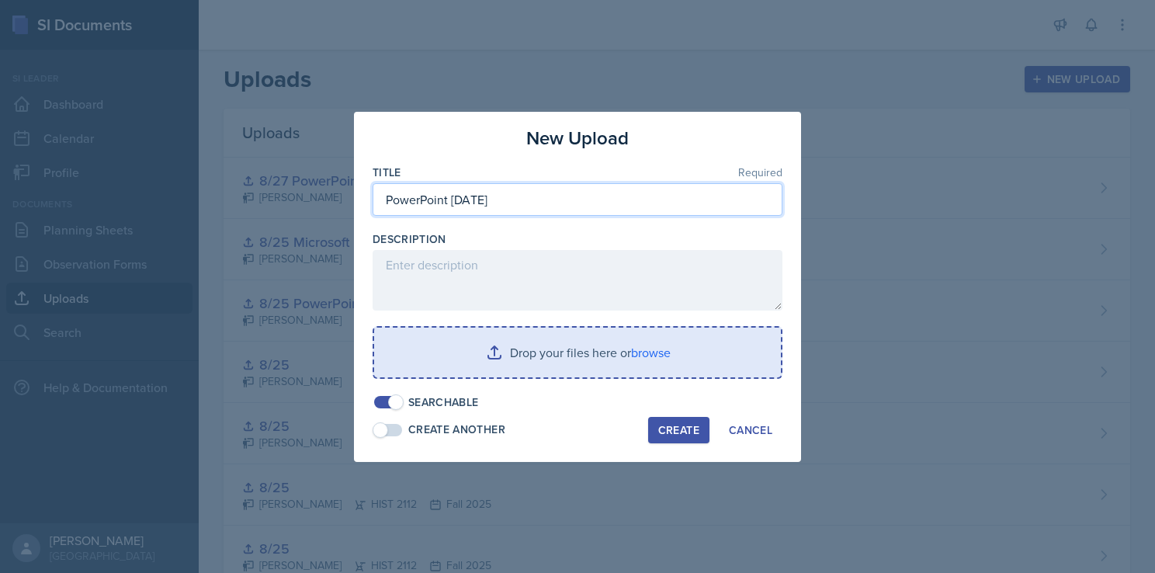
type input "PowerPoint [DATE]"
click at [541, 358] on input "file" at bounding box center [577, 352] width 407 height 50
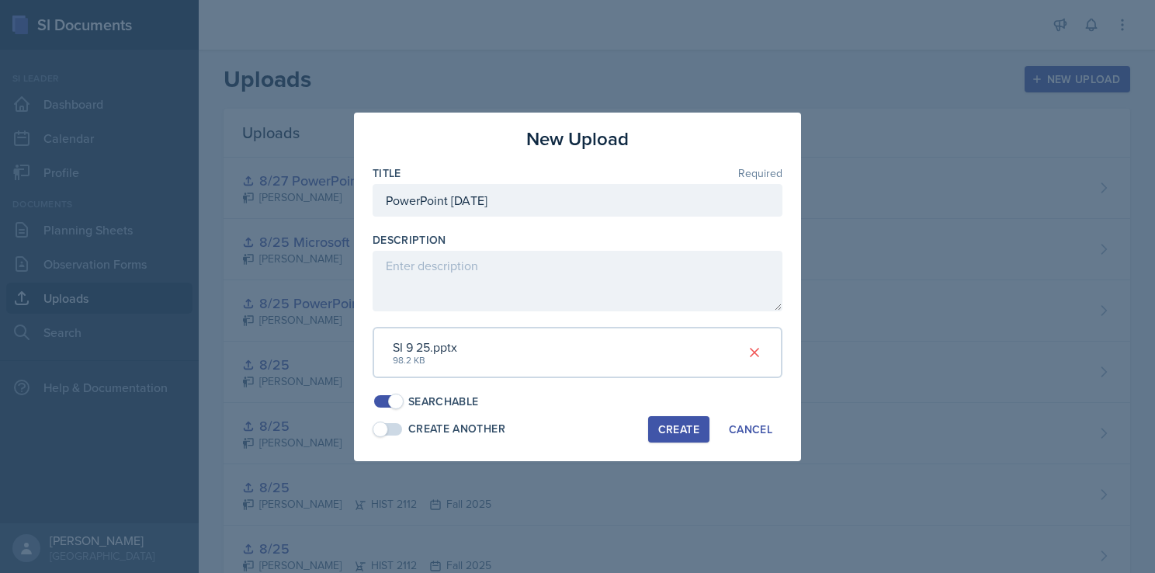
click at [619, 414] on div "New Upload Title Required PowerPoint [DATE] Description SI 9 25.pptx 98.2 KB Se…" at bounding box center [577, 287] width 447 height 348
click at [677, 435] on div "Create" at bounding box center [678, 429] width 41 height 12
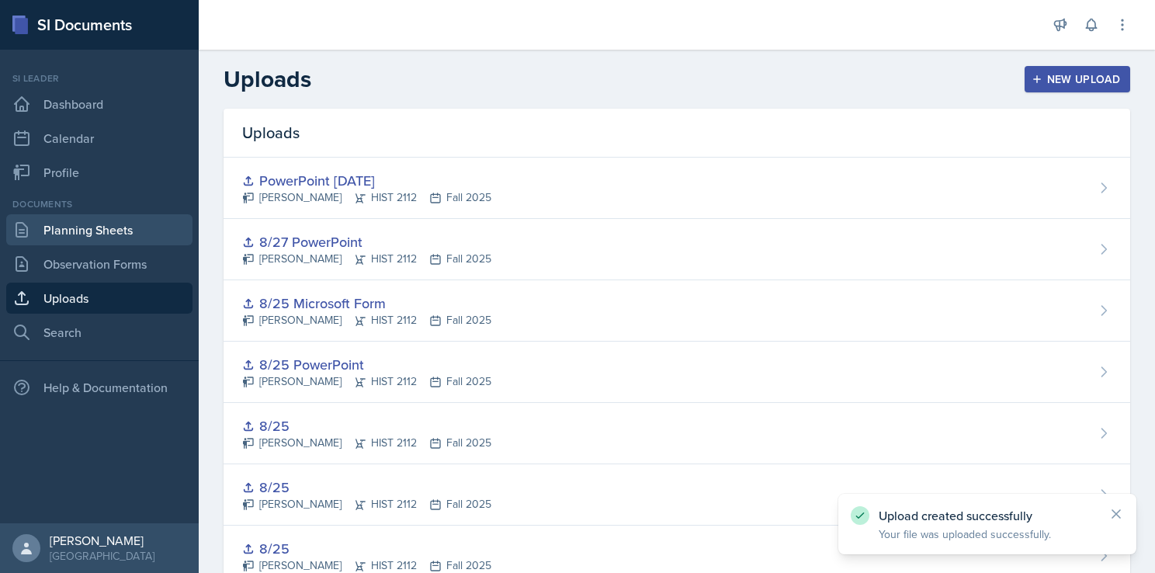
click at [115, 237] on link "Planning Sheets" at bounding box center [99, 229] width 186 height 31
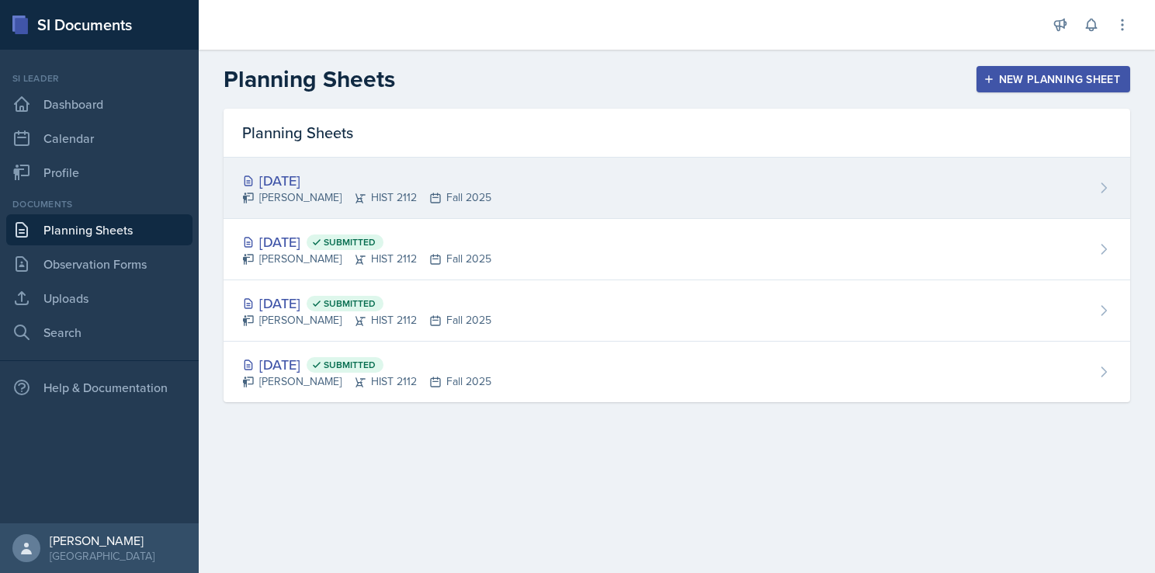
click at [638, 167] on div "[DATE] [PERSON_NAME] HIST 2112 Fall 2025" at bounding box center [676, 188] width 906 height 61
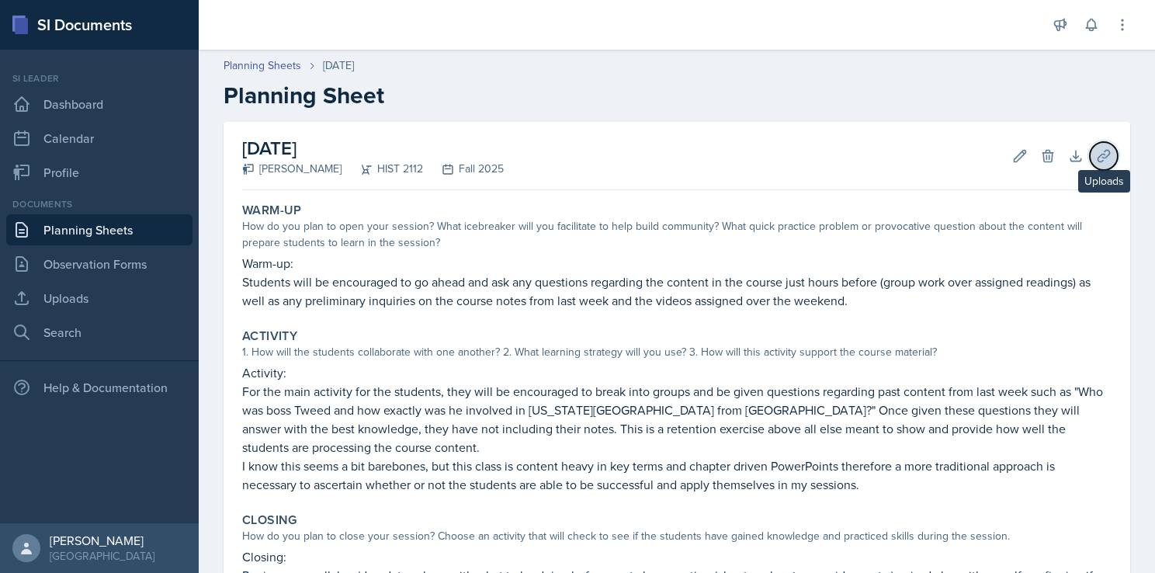
click at [1096, 161] on icon at bounding box center [1104, 156] width 16 height 16
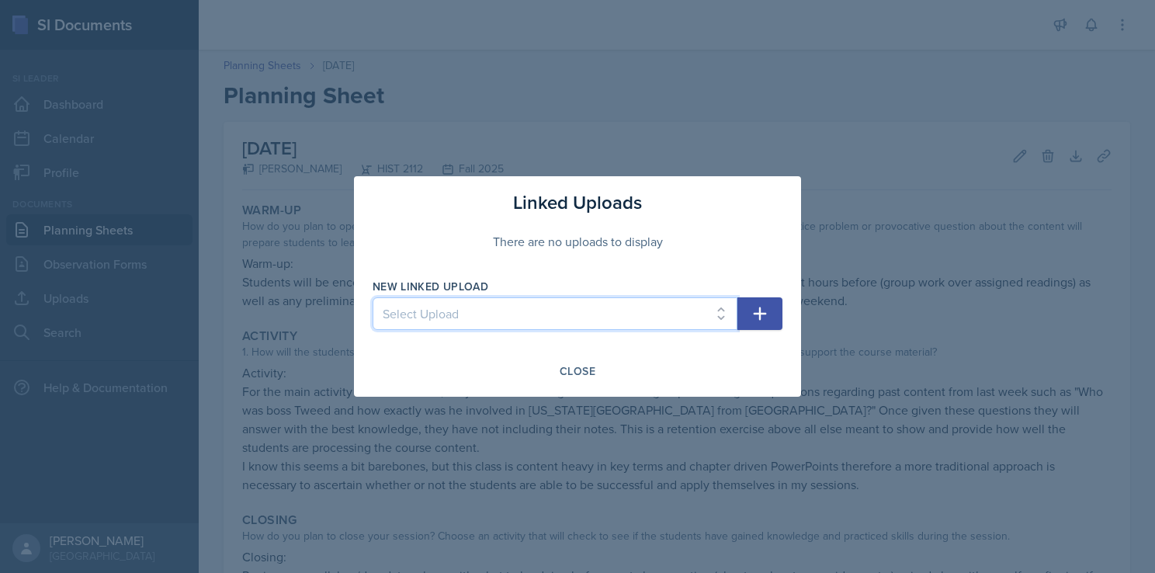
click at [690, 303] on select "Select Upload Taboo rules Introduction PowerPoint Introduction PowerPoint Intro…" at bounding box center [554, 313] width 365 height 33
select select "5e3efad7-aaa5-4f8c-89db-b3cec7f01842"
click at [372, 297] on select "Select Upload Taboo rules Introduction PowerPoint Introduction PowerPoint Intro…" at bounding box center [554, 313] width 365 height 33
click at [753, 315] on icon "button" at bounding box center [759, 313] width 19 height 19
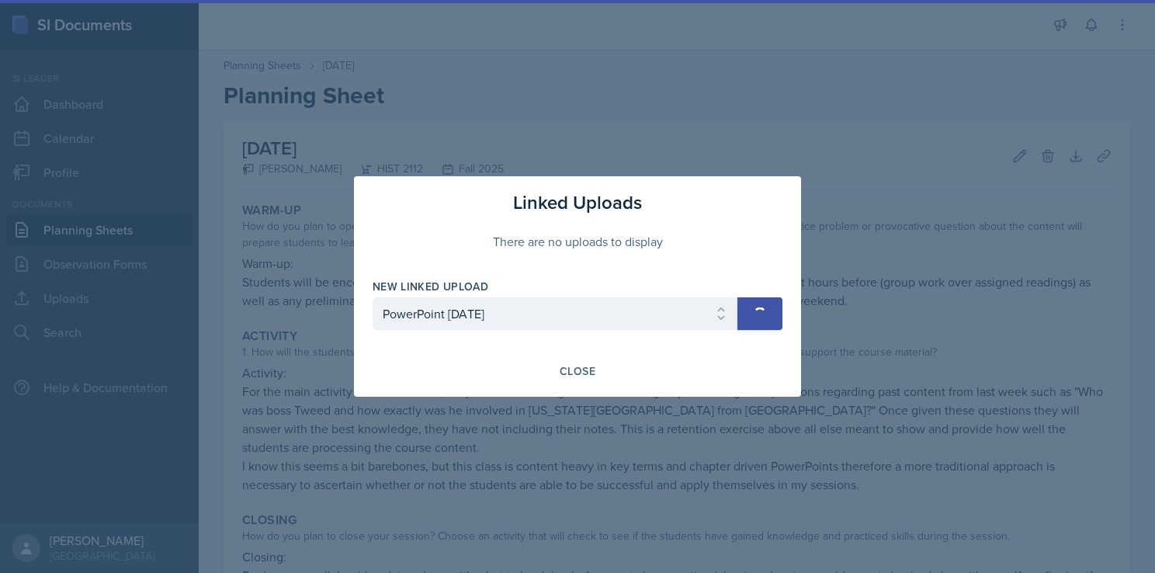
select select
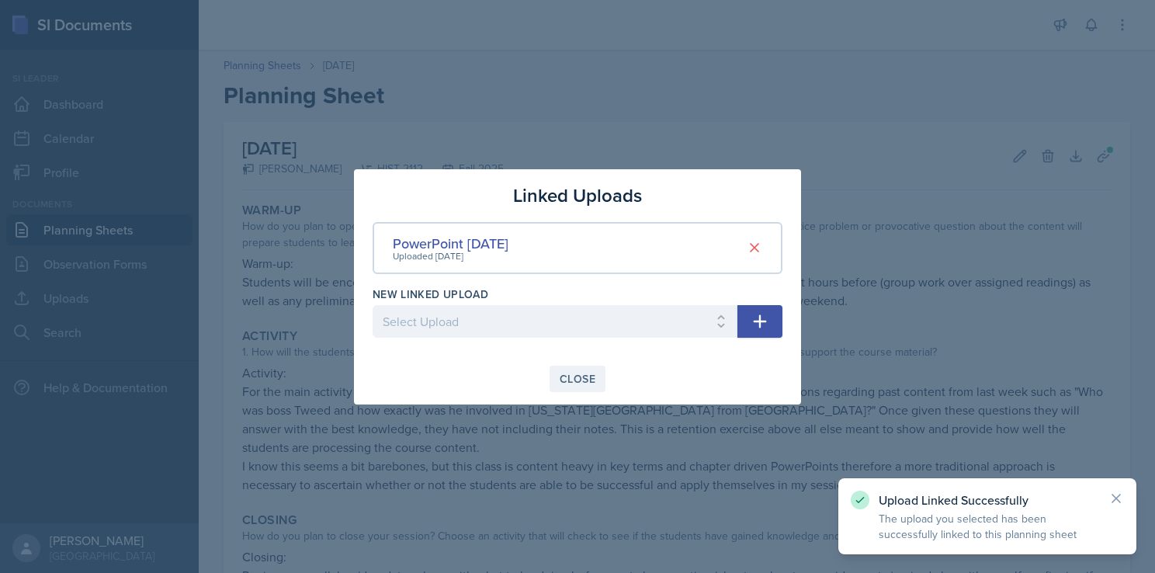
click at [590, 377] on div "Close" at bounding box center [578, 378] width 36 height 12
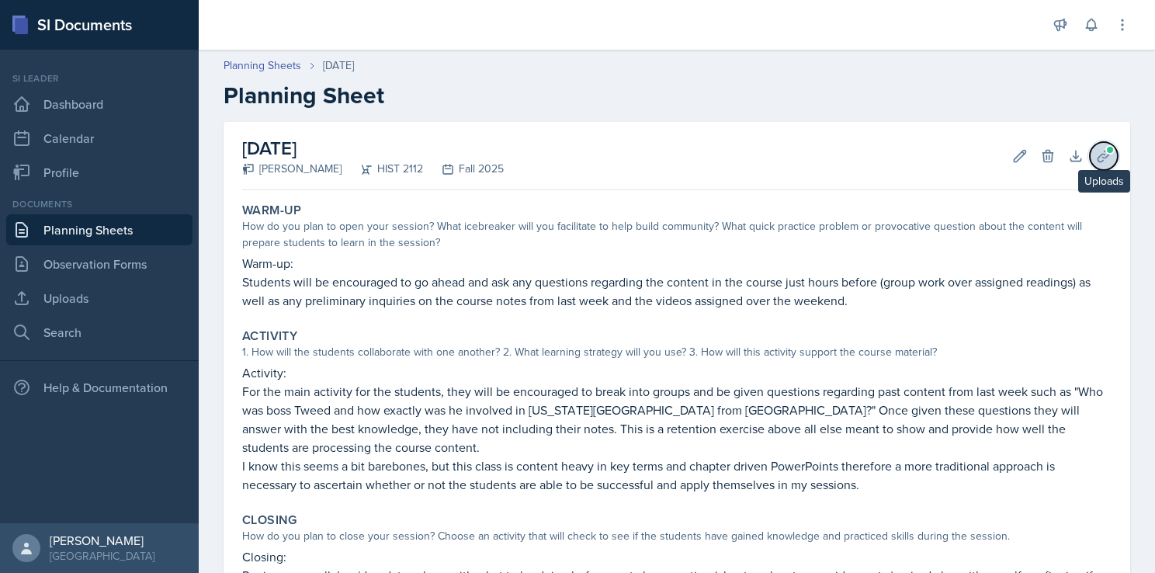
click at [1090, 168] on button "Uploads" at bounding box center [1104, 156] width 28 height 28
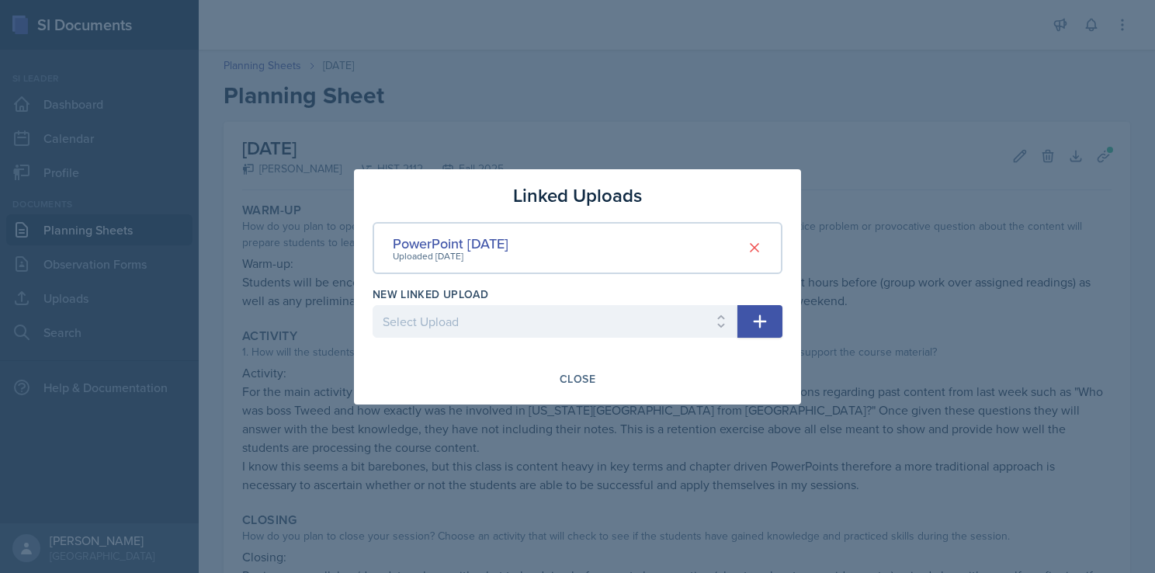
click at [959, 286] on div at bounding box center [577, 286] width 1155 height 573
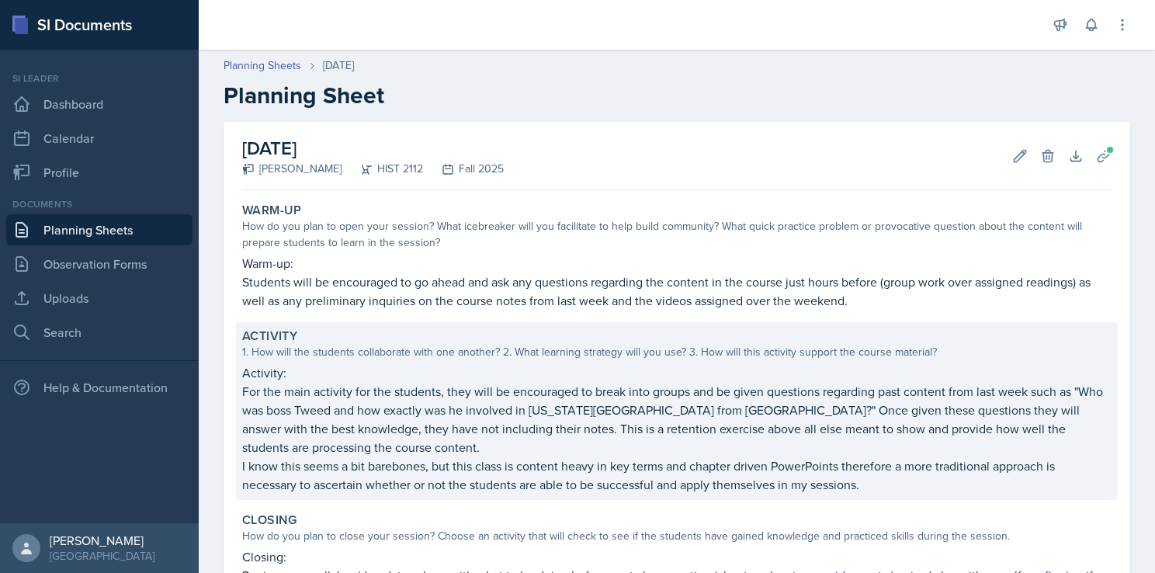
scroll to position [227, 0]
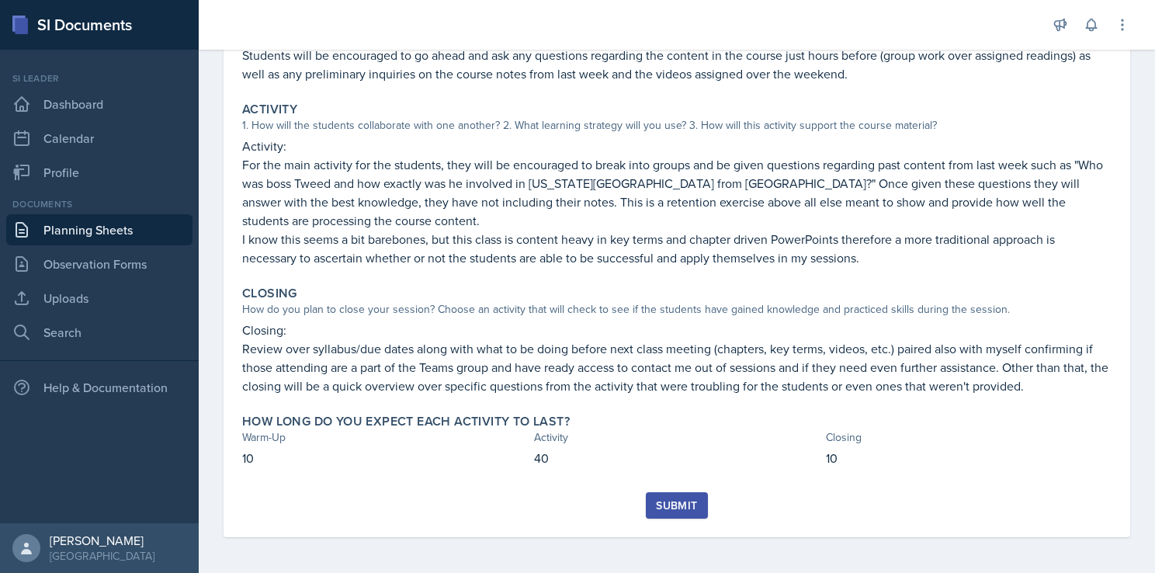
click at [683, 506] on div "Submit" at bounding box center [676, 505] width 41 height 12
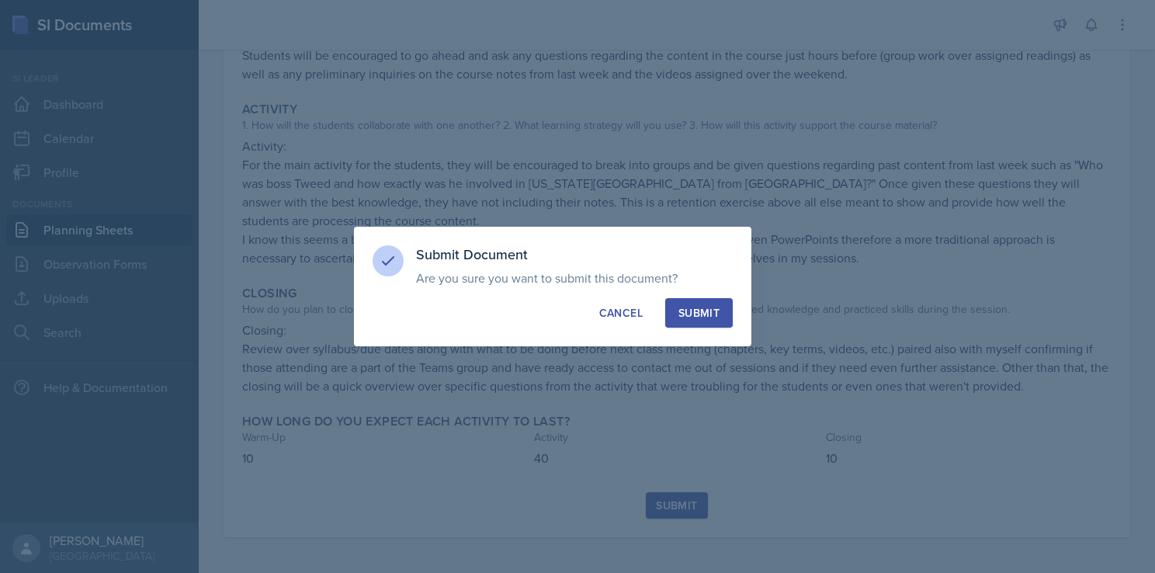
click at [700, 303] on button "Submit" at bounding box center [699, 312] width 68 height 29
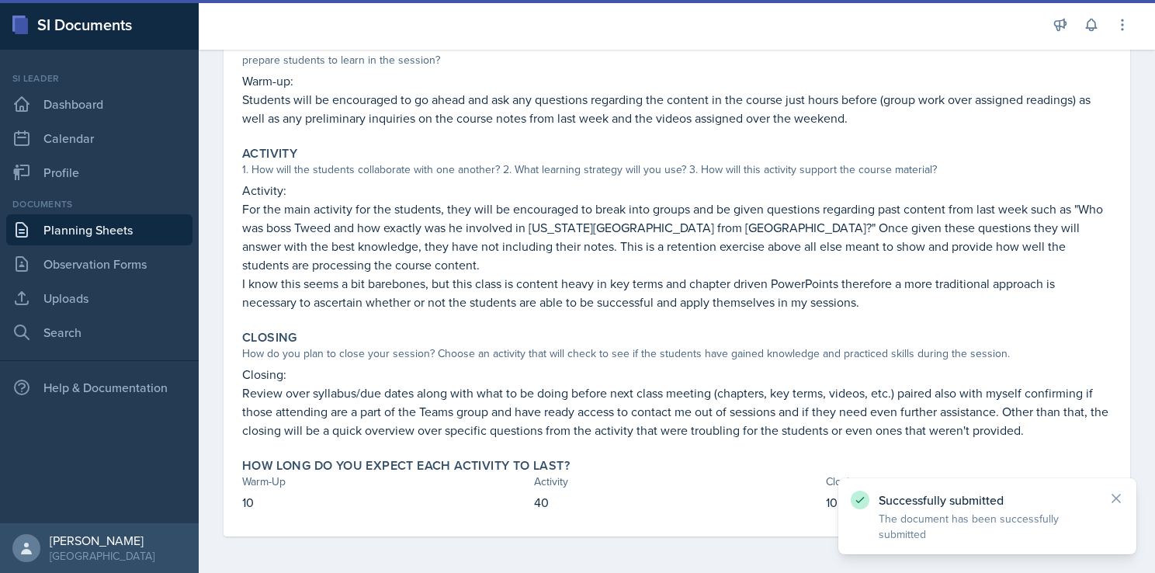
scroll to position [0, 0]
